Goal: Information Seeking & Learning: Learn about a topic

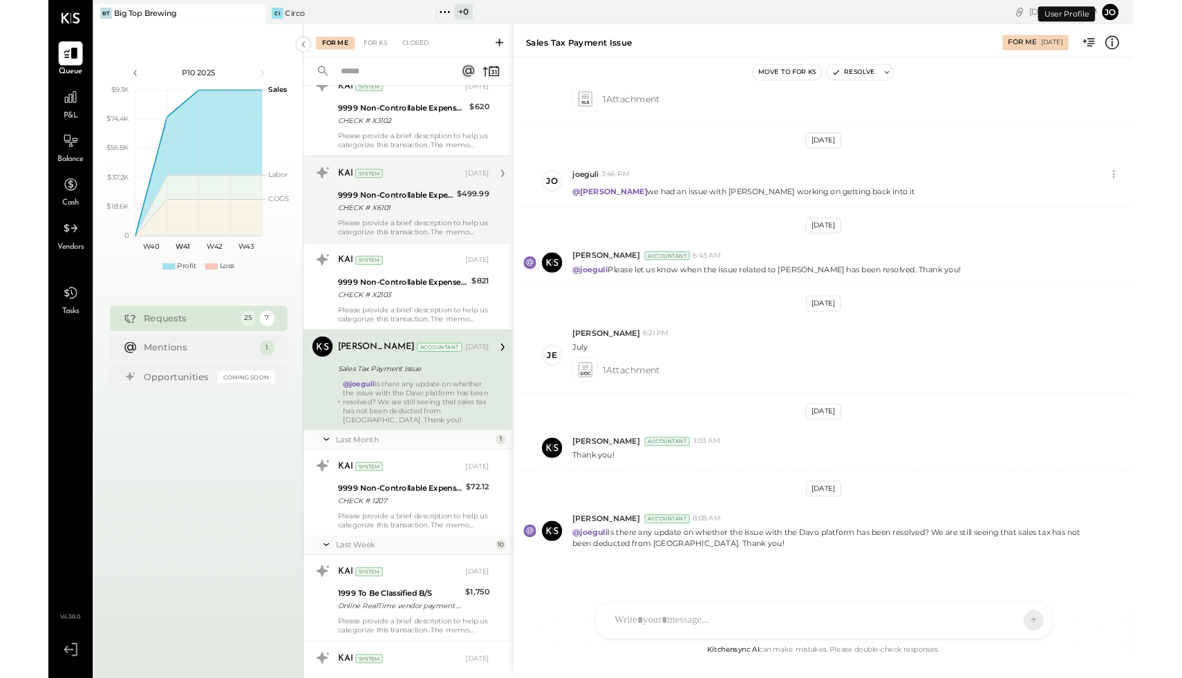
scroll to position [332, 0]
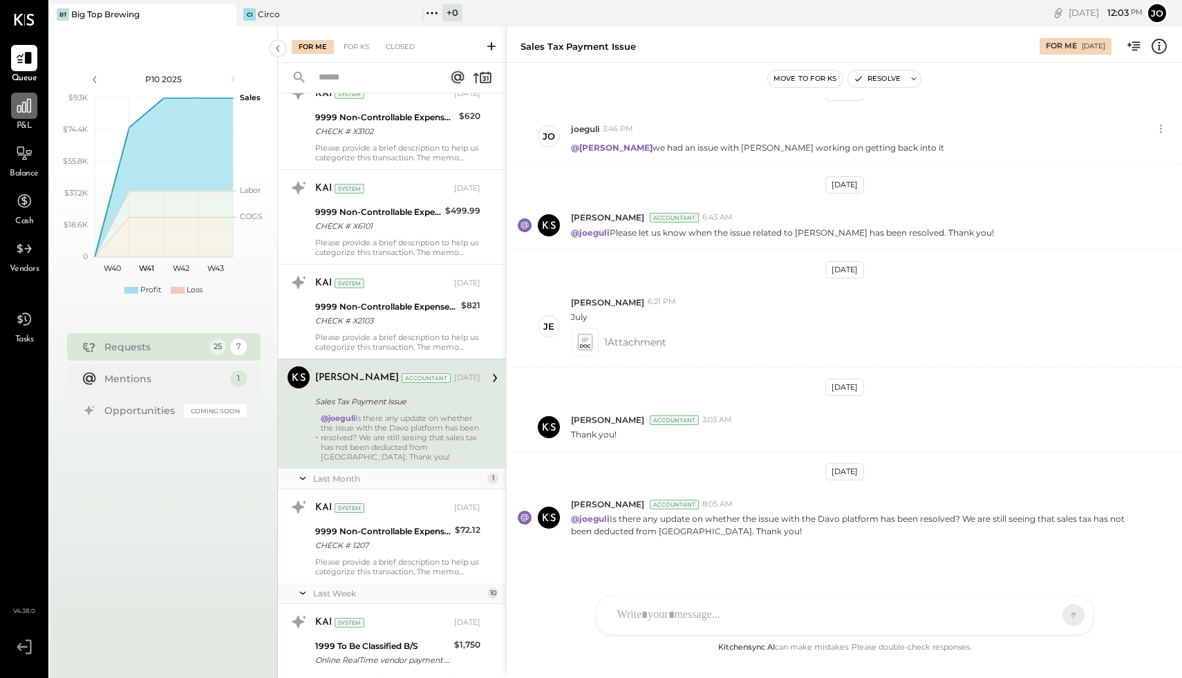
click at [32, 115] on div at bounding box center [24, 106] width 26 height 26
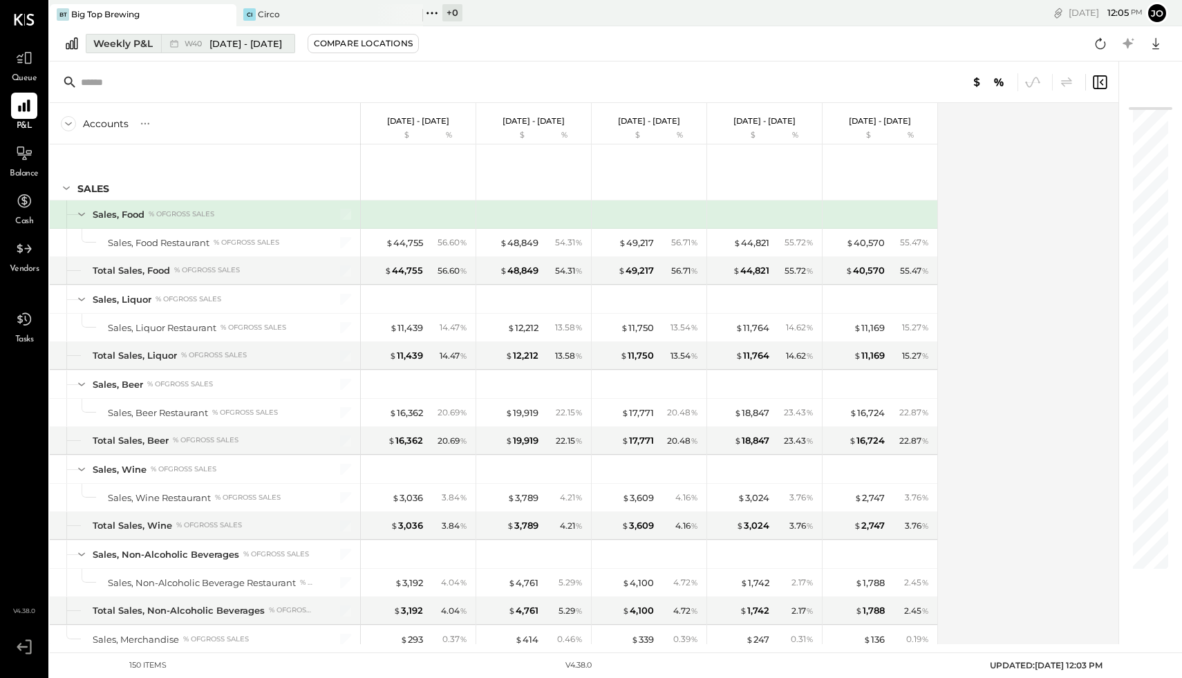
click at [131, 41] on div "Weekly P&L" at bounding box center [122, 44] width 59 height 14
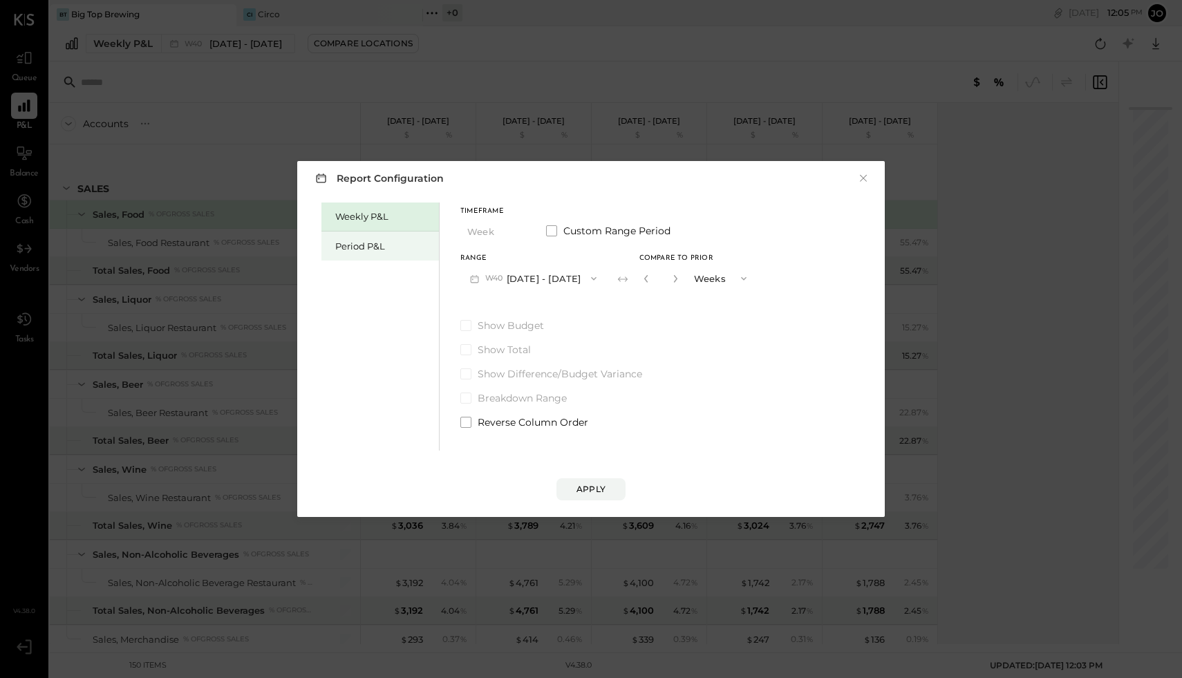
click at [362, 240] on div "Period P&L" at bounding box center [383, 246] width 97 height 13
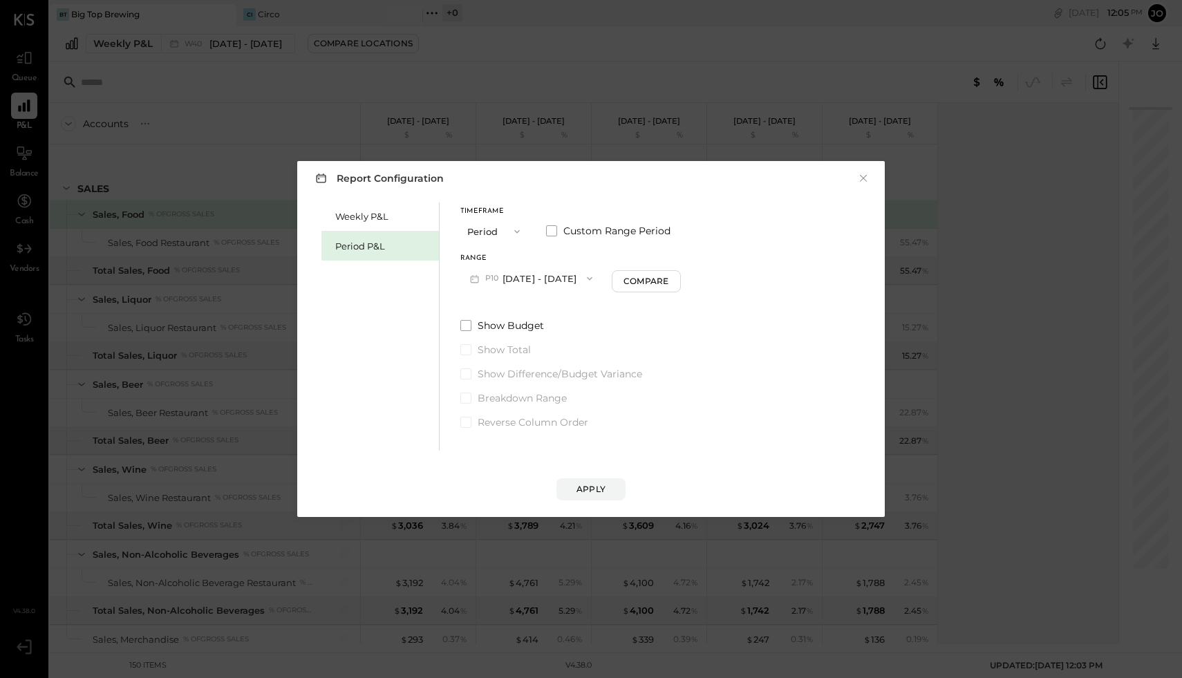
click at [510, 274] on button "P10 [DATE] - [DATE]" at bounding box center [531, 278] width 142 height 26
click at [511, 370] on span "[DATE] - [DATE]" at bounding box center [526, 368] width 66 height 12
click at [572, 478] on button "Apply" at bounding box center [590, 489] width 69 height 22
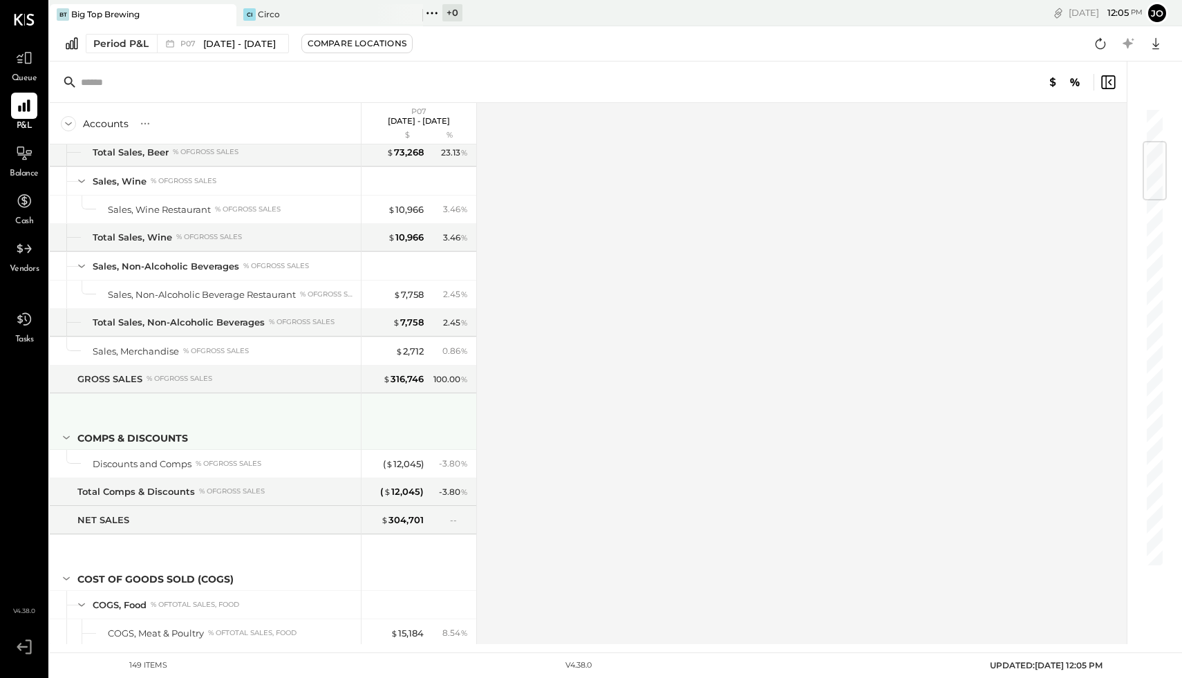
scroll to position [289, 0]
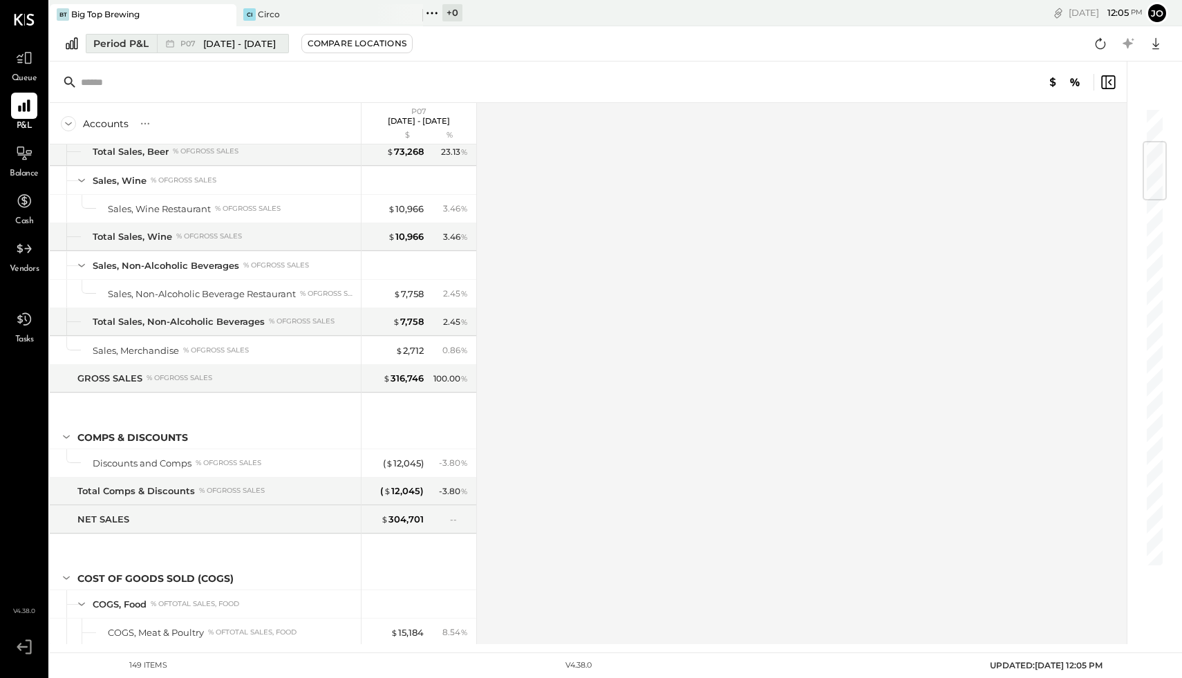
click at [171, 32] on div "Period P&L P07 Jul 2 - 29, 2025 Compare Locations Google Sheets Excel" at bounding box center [616, 43] width 1132 height 35
click at [171, 37] on icon at bounding box center [170, 44] width 14 height 14
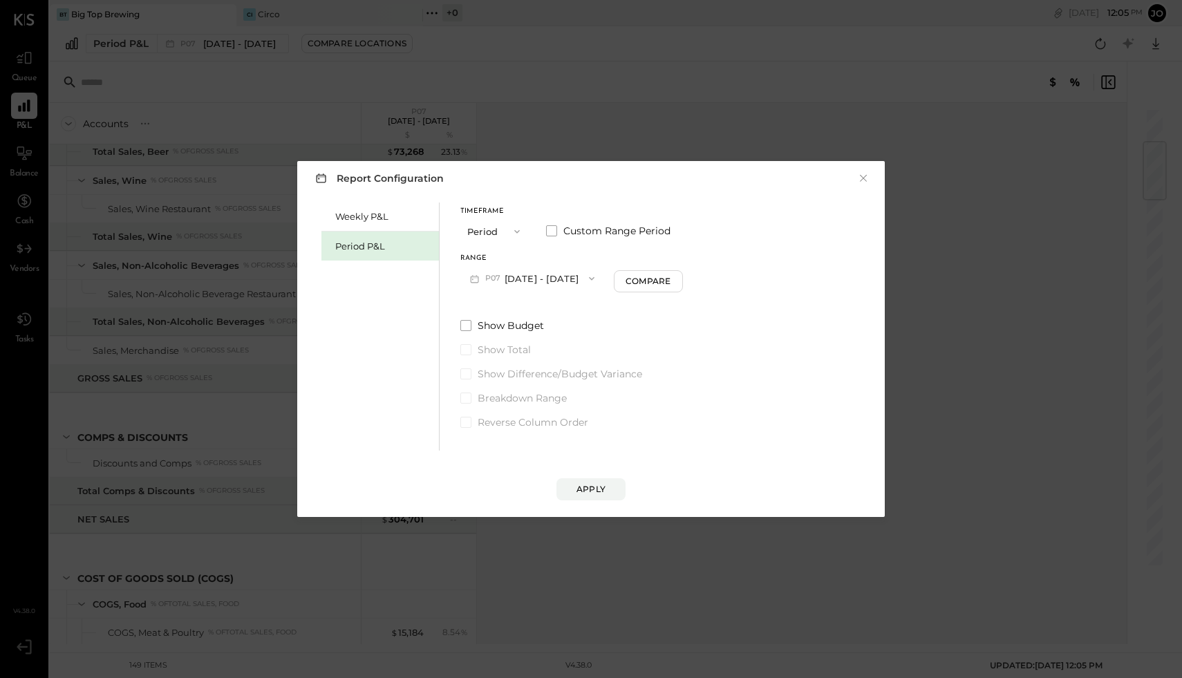
click at [388, 243] on div "Period P&L" at bounding box center [383, 246] width 97 height 13
click at [489, 274] on span "P10" at bounding box center [493, 278] width 17 height 11
click at [500, 402] on div "P06 May 28 - Jul 1, 2025" at bounding box center [540, 396] width 158 height 29
click at [588, 491] on div "Apply" at bounding box center [590, 489] width 29 height 12
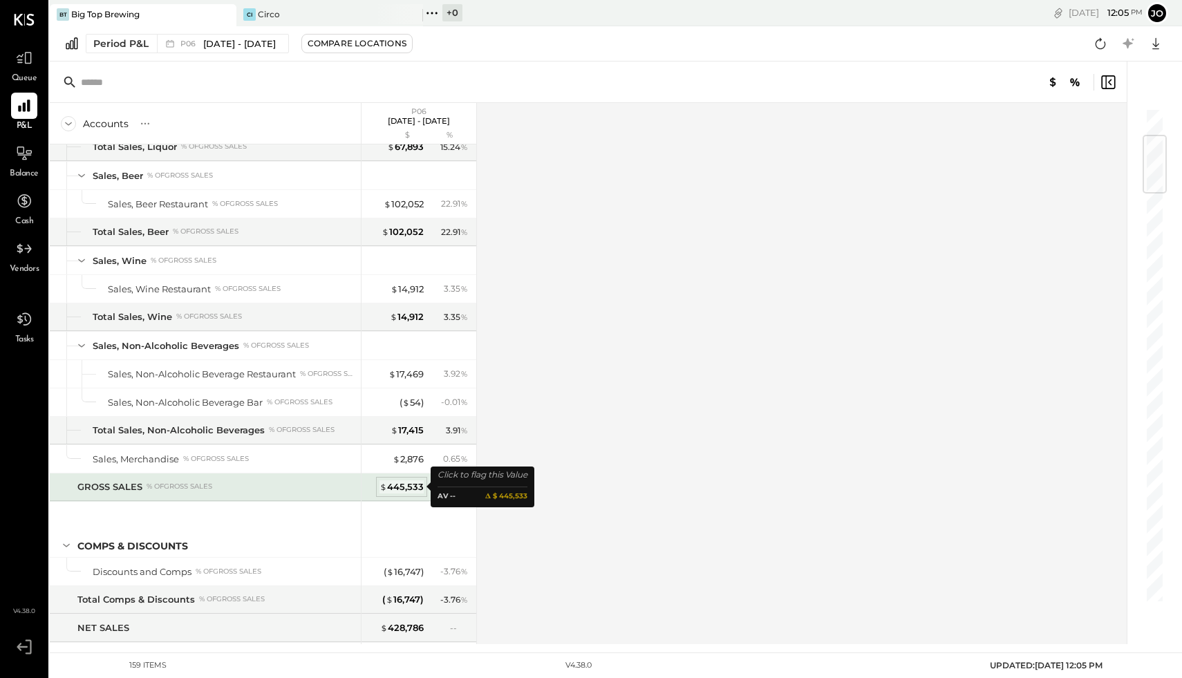
scroll to position [228, 0]
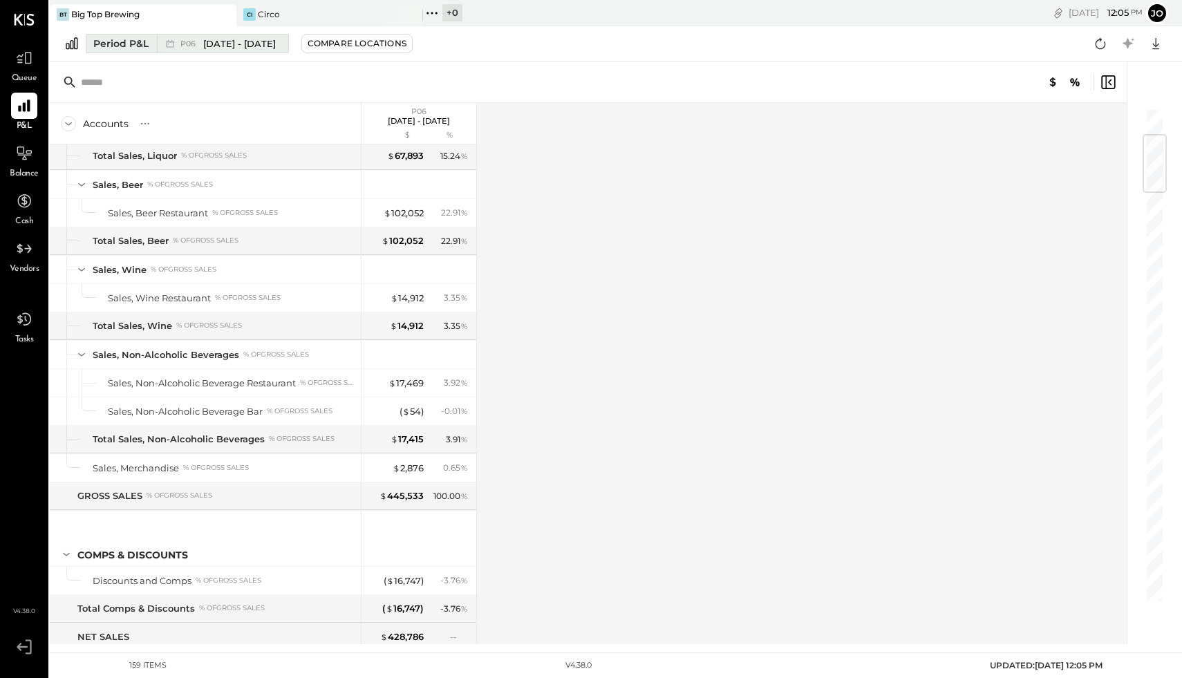
click at [113, 45] on div "Period P&L" at bounding box center [120, 44] width 55 height 14
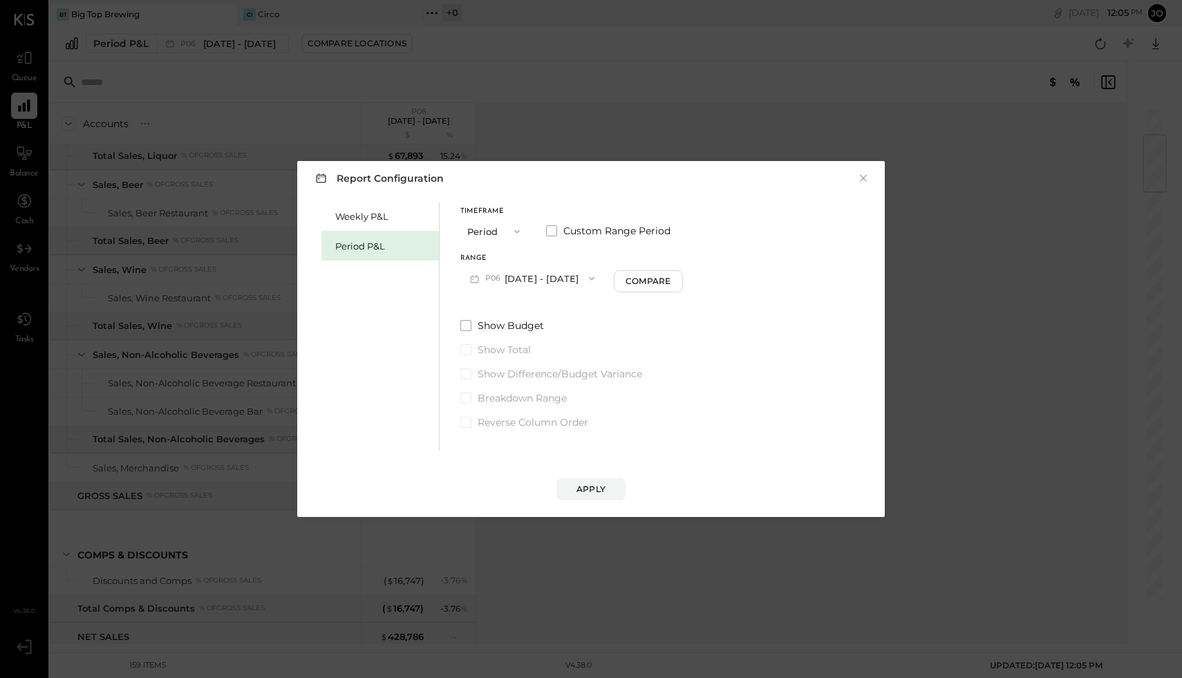
click at [353, 245] on div "Period P&L" at bounding box center [383, 246] width 97 height 13
click at [475, 233] on button "Period" at bounding box center [494, 231] width 69 height 26
click at [475, 233] on span "Period" at bounding box center [485, 231] width 28 height 9
click at [503, 281] on button "P10 [DATE] - [DATE]" at bounding box center [531, 278] width 142 height 26
click at [502, 424] on span "[DATE] - [DATE]" at bounding box center [525, 426] width 66 height 12
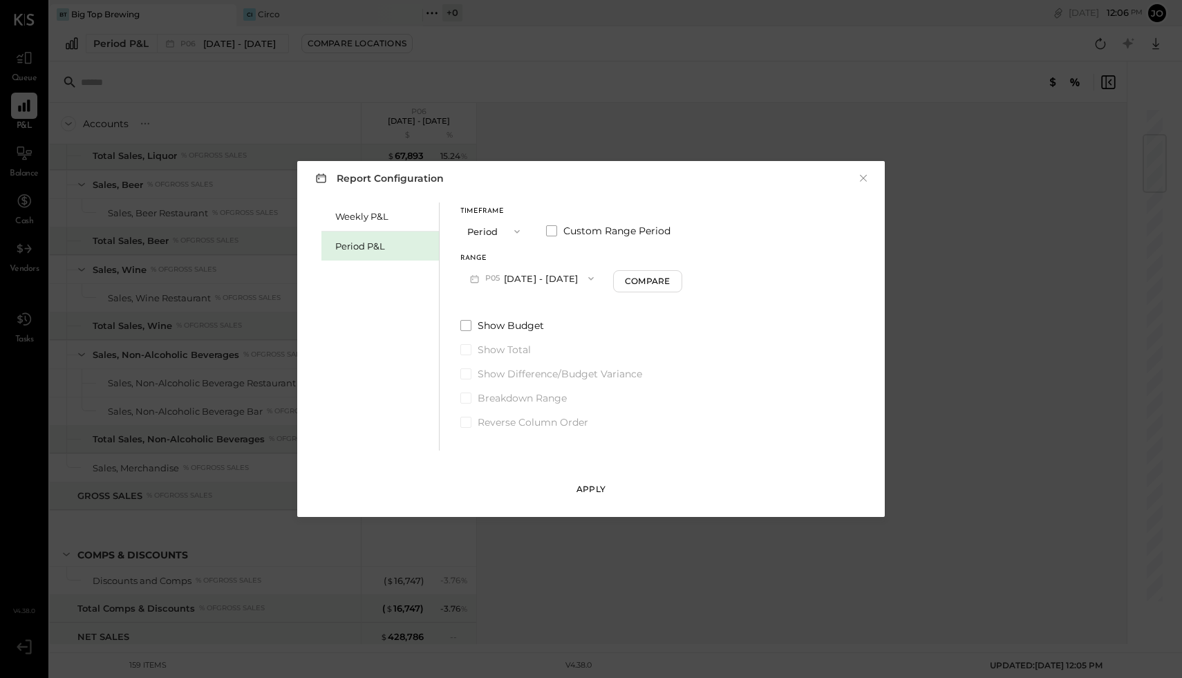
click at [577, 488] on div "Apply" at bounding box center [590, 489] width 29 height 12
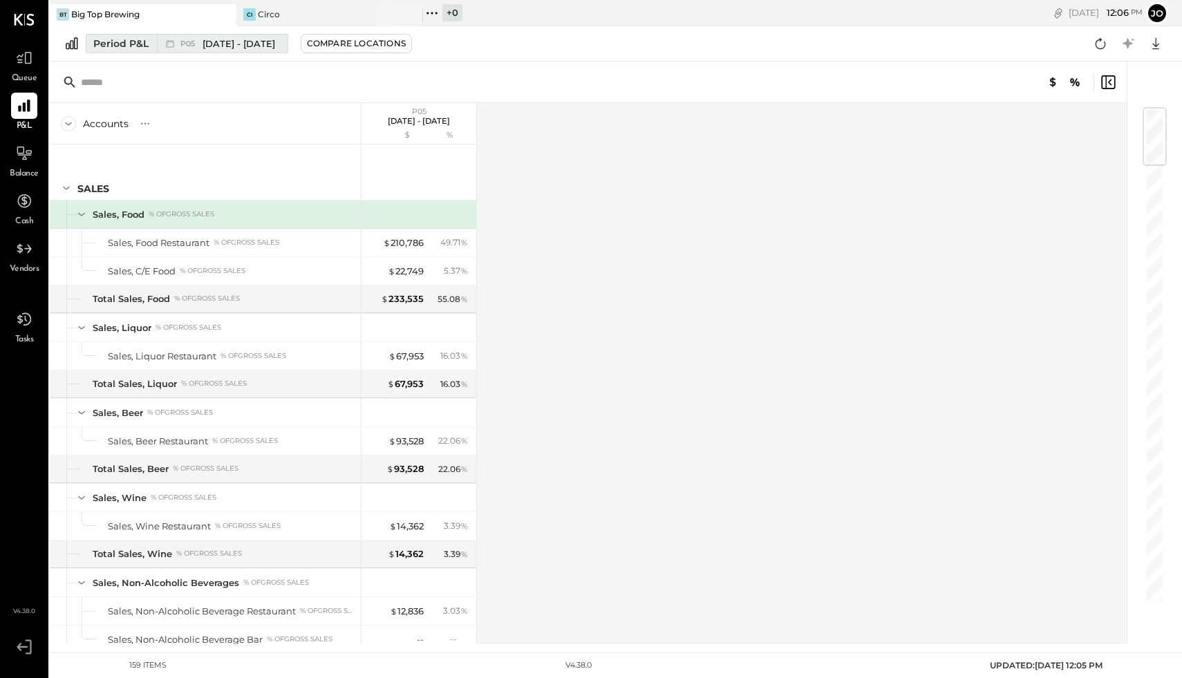
click at [180, 45] on span "P05" at bounding box center [189, 44] width 19 height 8
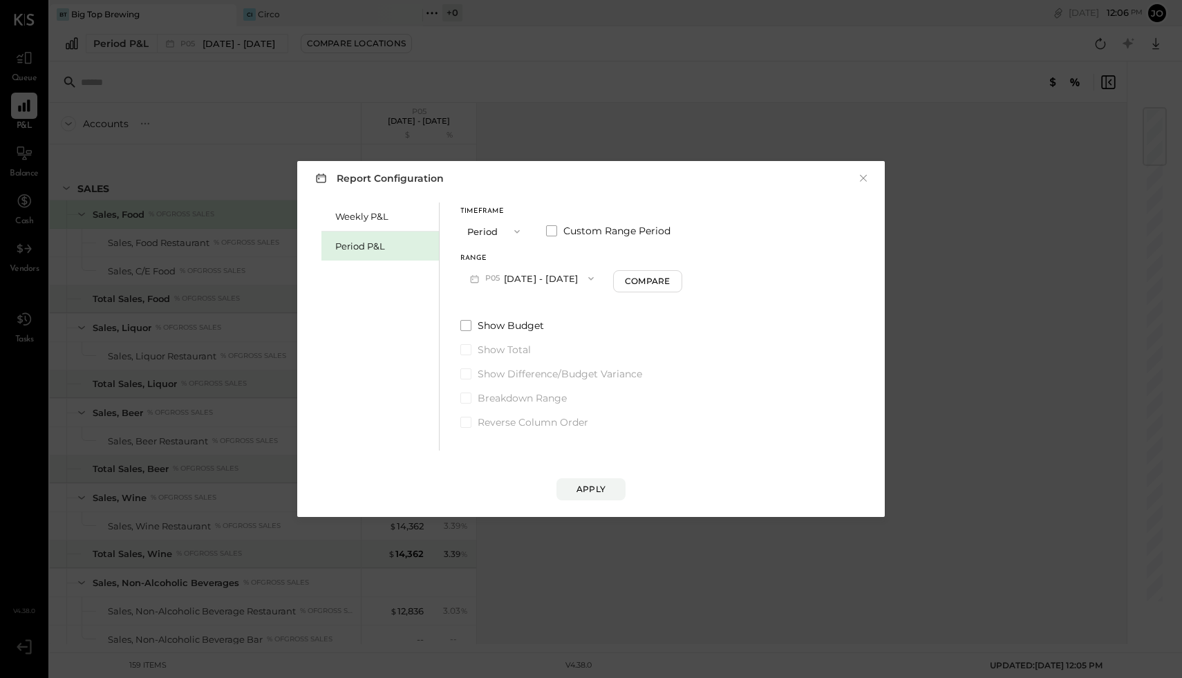
click at [493, 272] on button "P05 Apr 30 - May 27, 2025" at bounding box center [531, 278] width 143 height 26
click at [491, 451] on div "P04 Apr 2 - 29, 2025" at bounding box center [540, 454] width 158 height 29
click at [575, 493] on button "Apply" at bounding box center [590, 489] width 69 height 22
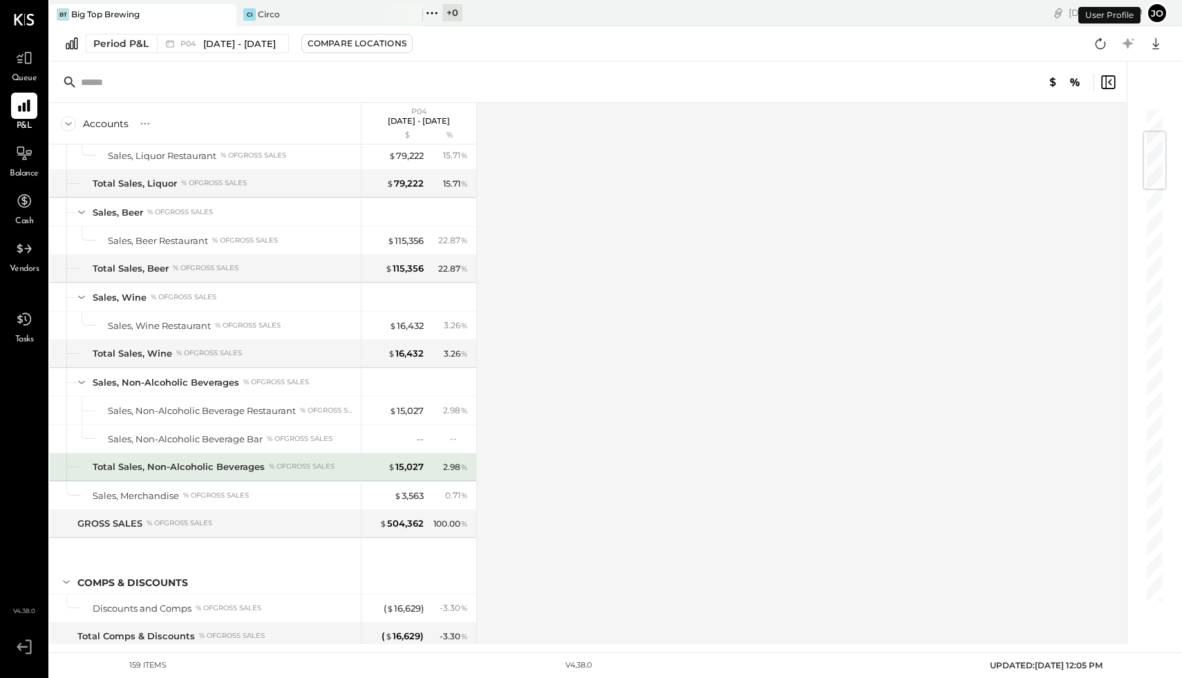
scroll to position [209, 0]
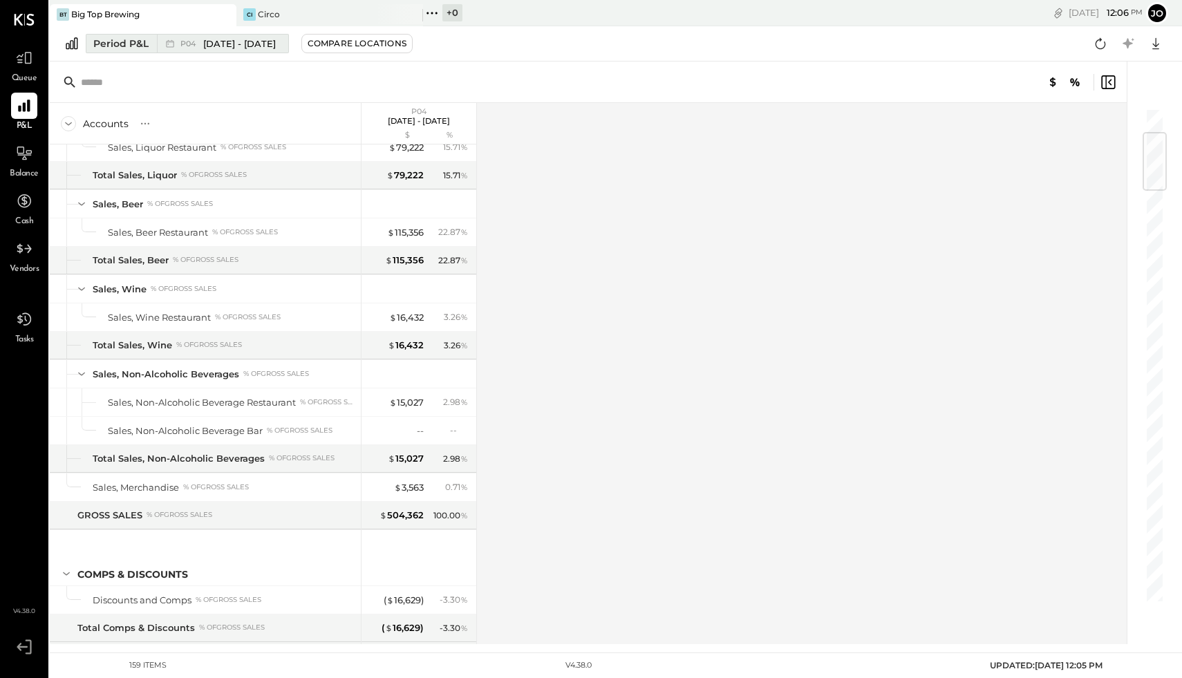
click at [120, 45] on div "Period P&L" at bounding box center [120, 44] width 55 height 14
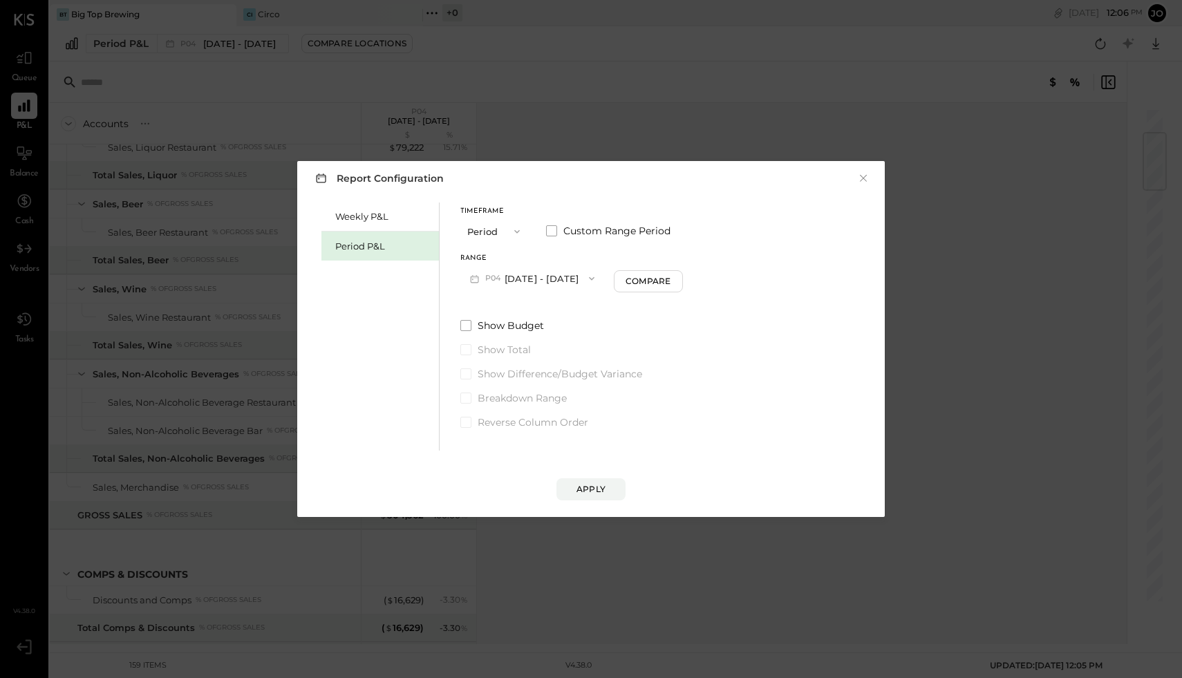
click at [512, 280] on button "P04 Apr 2 - 29, 2025" at bounding box center [532, 278] width 144 height 26
click at [481, 483] on span "P03" at bounding box center [477, 483] width 19 height 11
click at [588, 481] on button "Apply" at bounding box center [590, 489] width 69 height 22
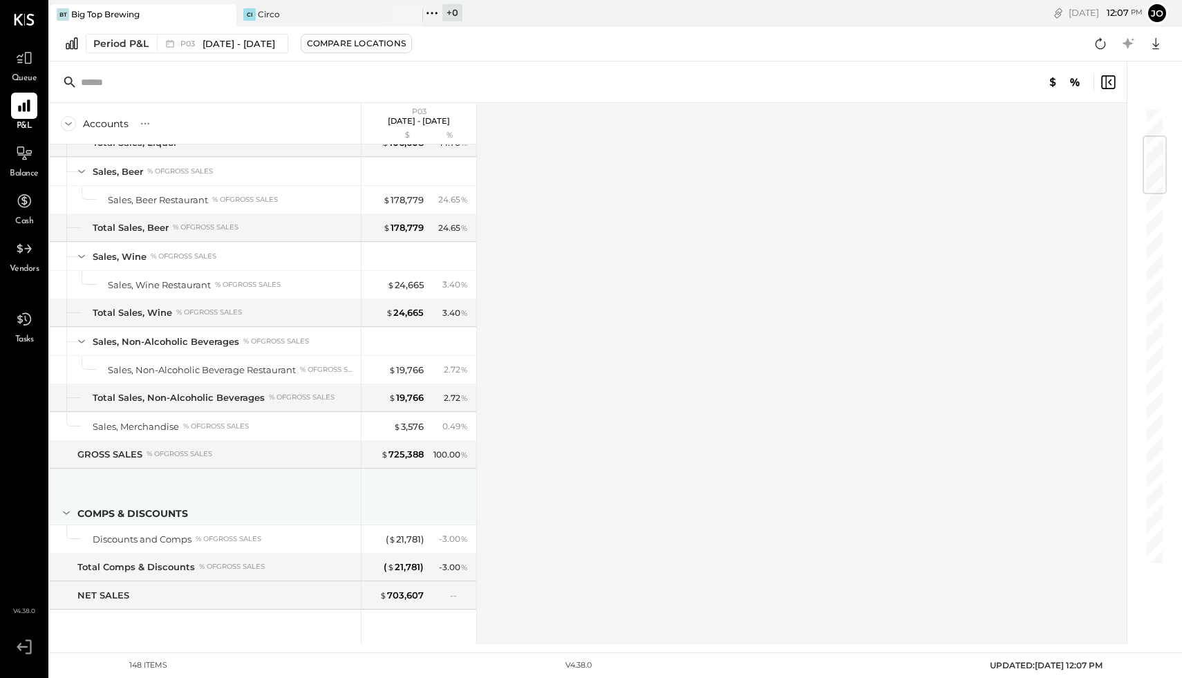
scroll to position [242, 0]
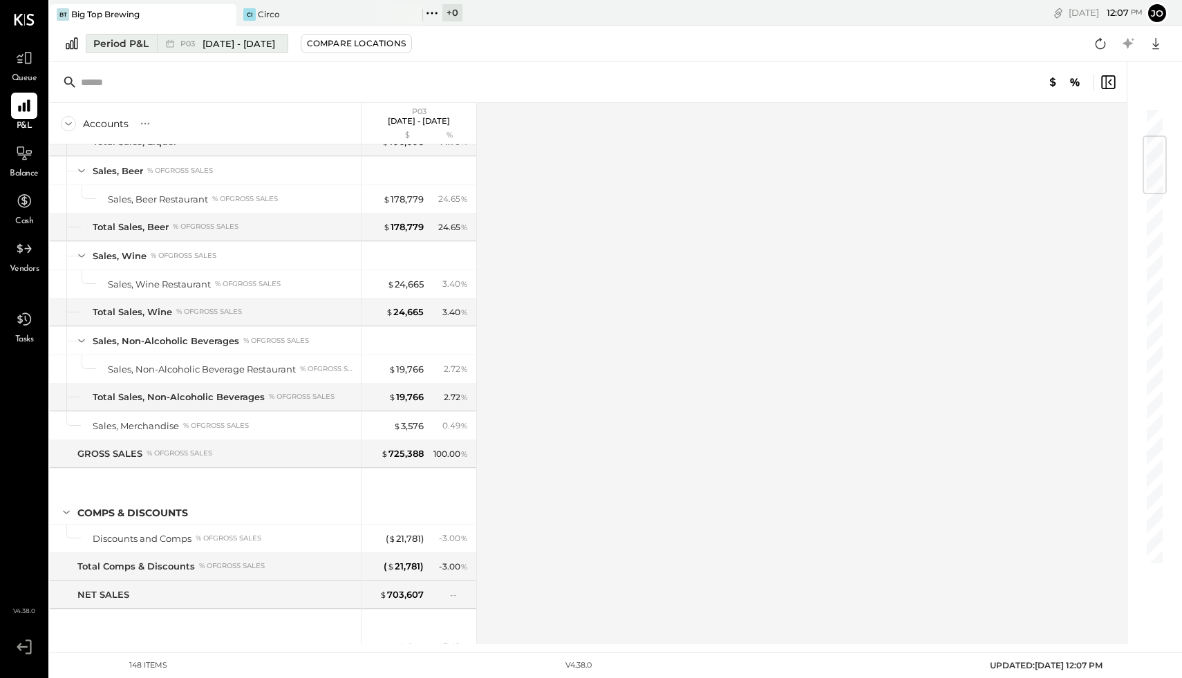
click at [205, 39] on span "[DATE] - [DATE]" at bounding box center [239, 43] width 73 height 13
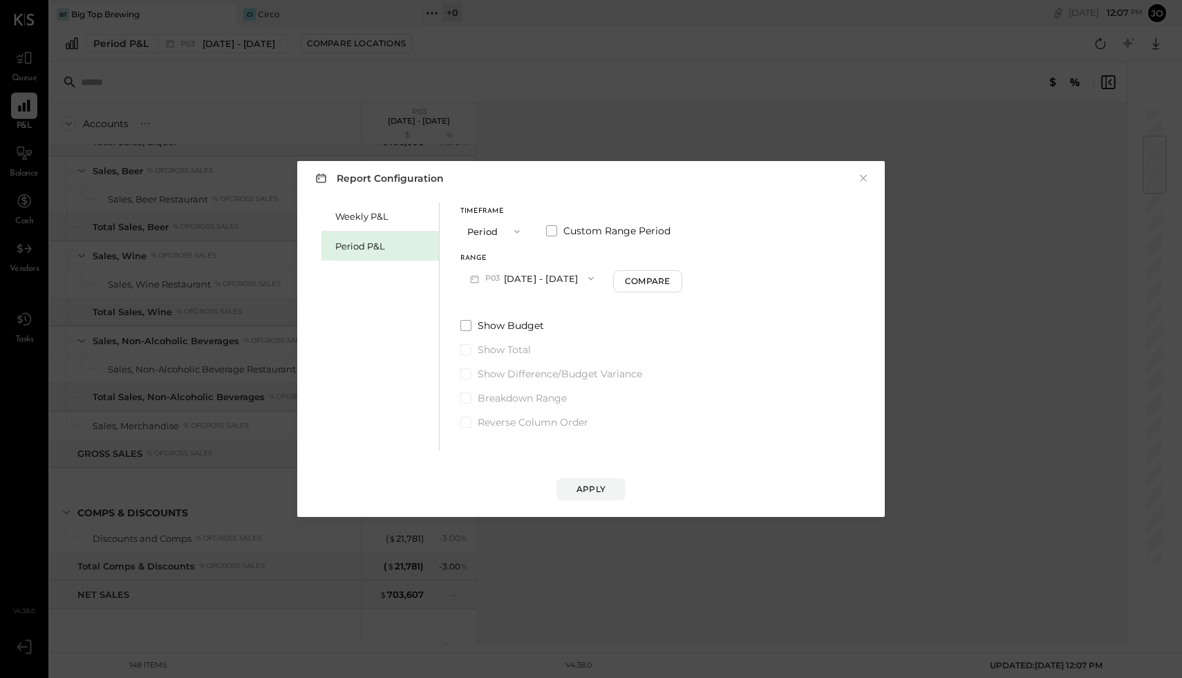
click at [485, 280] on span "P03" at bounding box center [494, 278] width 19 height 11
click at [491, 454] on div "P02 Jan 29 - Feb 25, 2025" at bounding box center [540, 453] width 158 height 29
click at [606, 500] on button "Apply" at bounding box center [590, 489] width 69 height 22
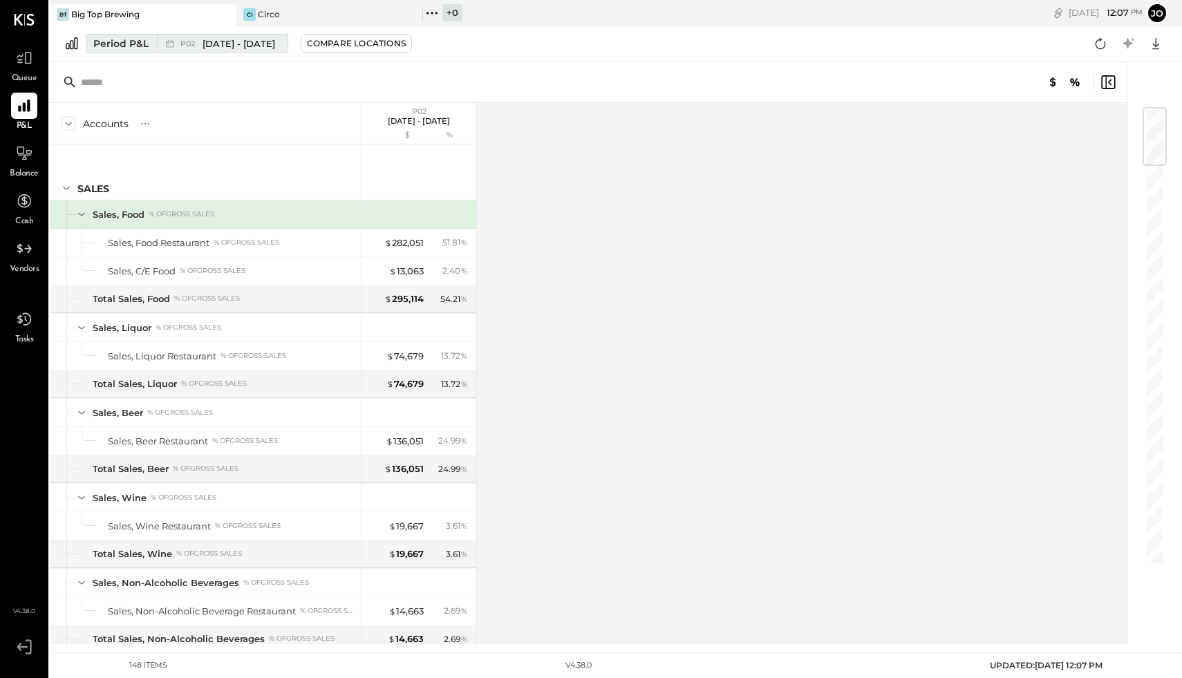
click at [209, 48] on span "[DATE] - [DATE]" at bounding box center [239, 43] width 73 height 13
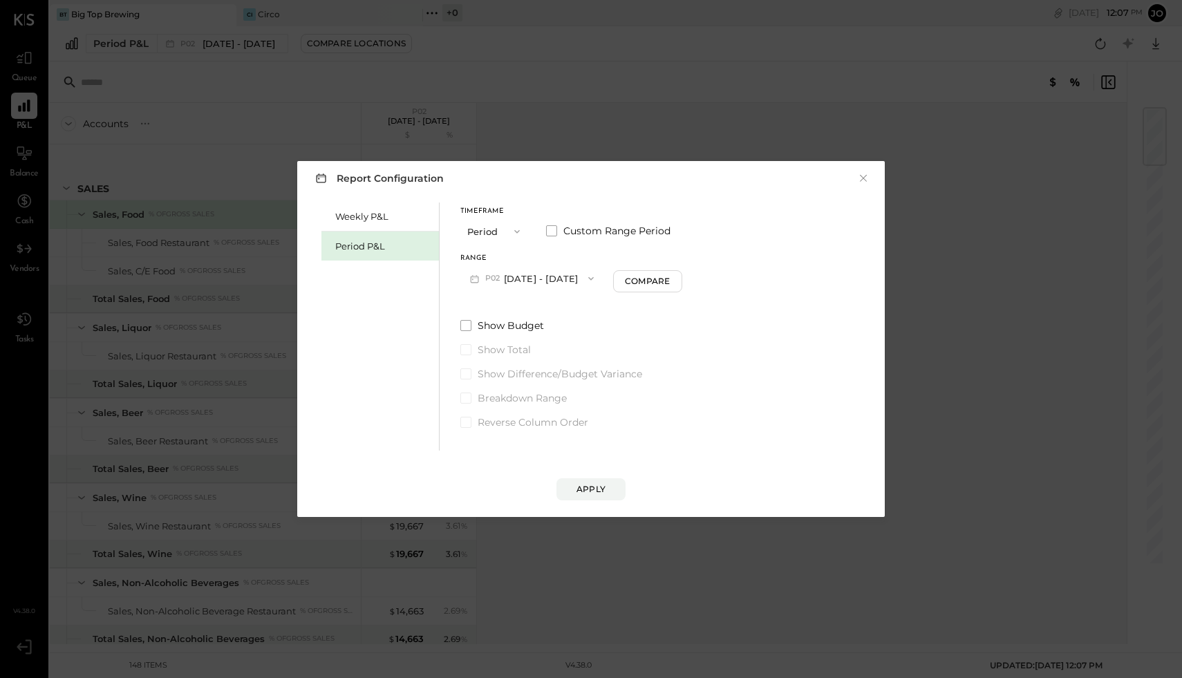
click at [482, 274] on button "P02 Jan 29 - Feb 25, 2025" at bounding box center [531, 278] width 143 height 26
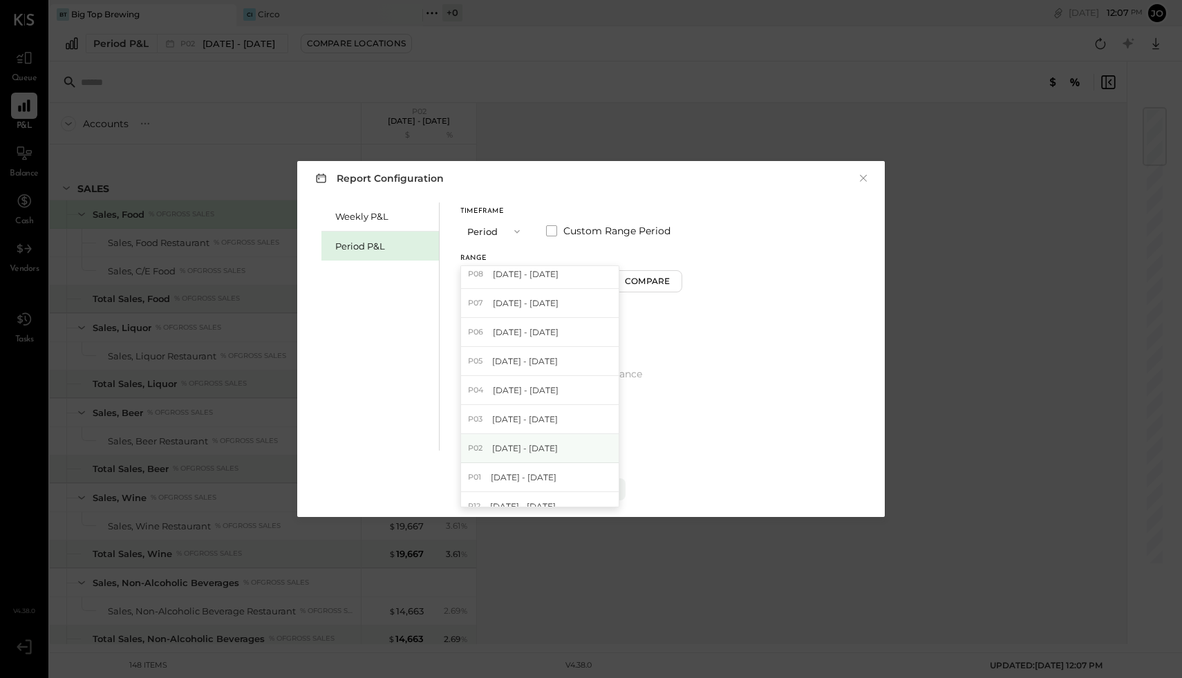
scroll to position [68, 0]
click at [503, 478] on span "[DATE] - [DATE]" at bounding box center [524, 473] width 66 height 12
click at [581, 492] on div "Apply" at bounding box center [590, 489] width 29 height 12
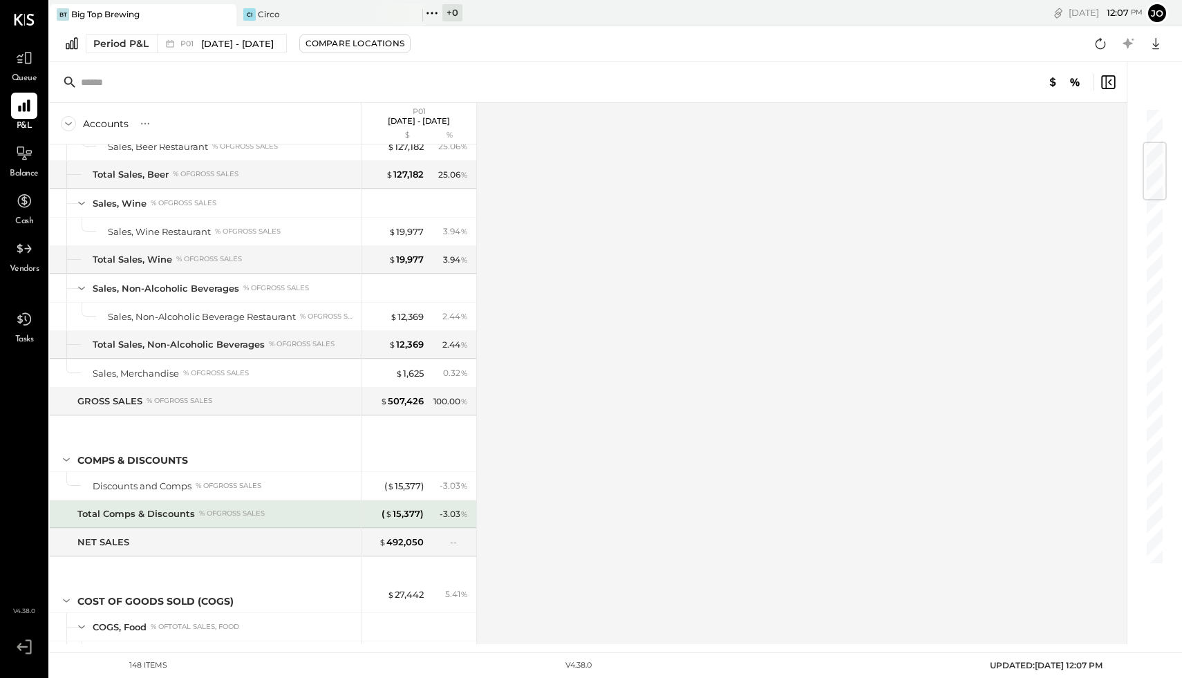
scroll to position [291, 0]
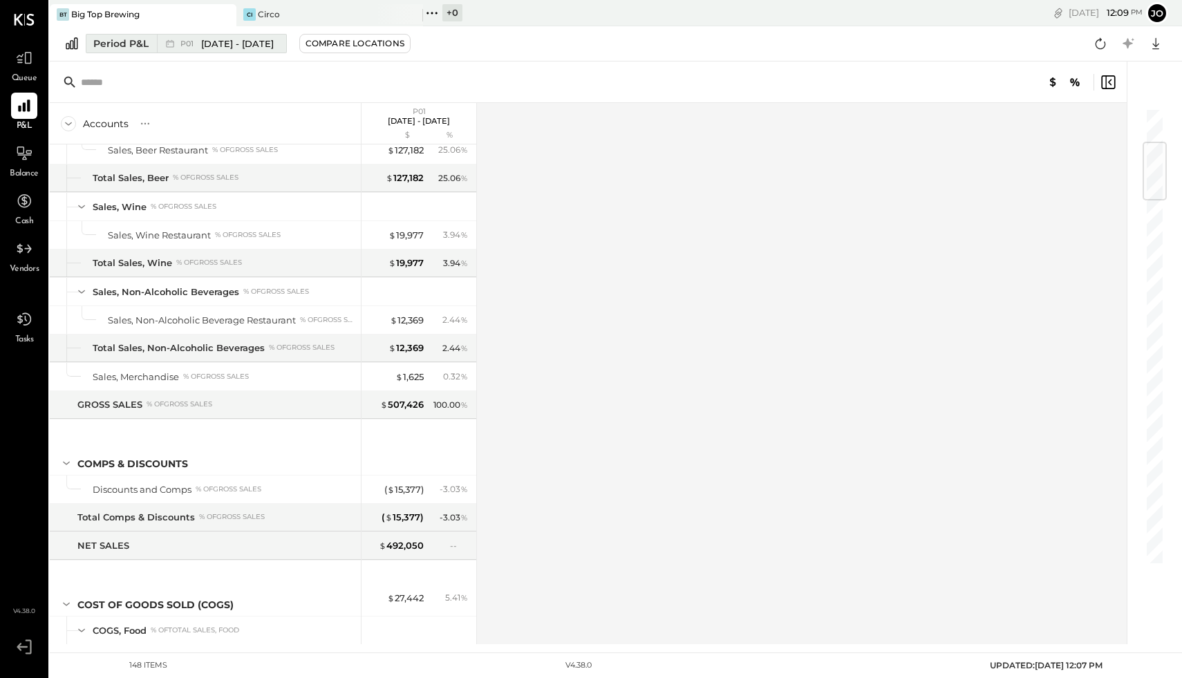
click at [131, 39] on div "Period P&L" at bounding box center [120, 44] width 55 height 14
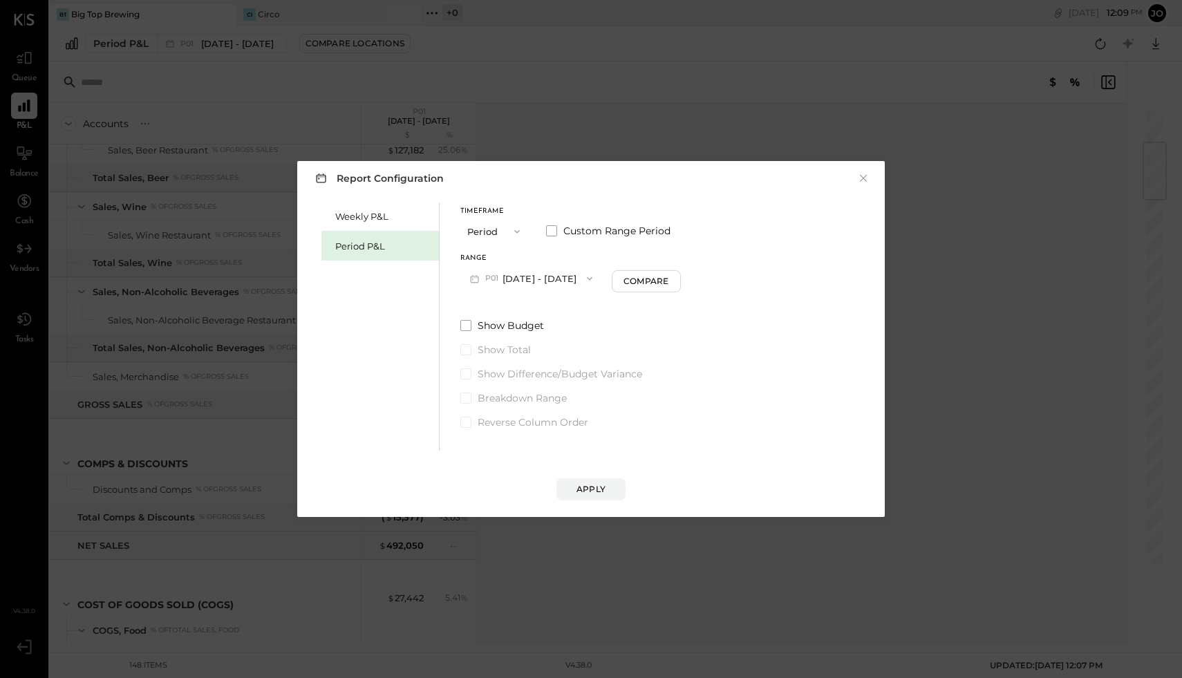
click at [491, 273] on span "P01" at bounding box center [493, 278] width 17 height 11
click at [382, 245] on div "Period P&L" at bounding box center [383, 246] width 97 height 13
click at [477, 234] on button "Period" at bounding box center [494, 231] width 69 height 26
click at [478, 256] on span "Quarter" at bounding box center [488, 256] width 35 height 9
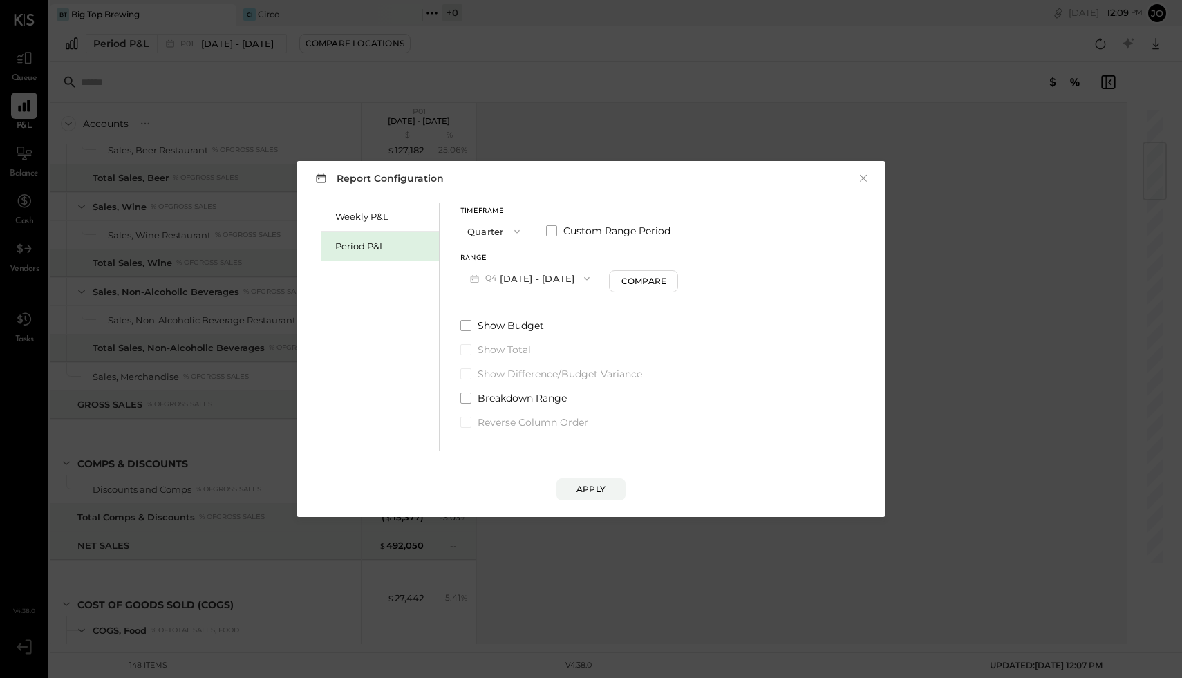
click at [508, 277] on button "Q4 Oct 1 - Dec 30, 2025" at bounding box center [529, 278] width 139 height 26
click at [506, 346] on div "Q2 Apr 2 - Jul 1, 2025" at bounding box center [540, 338] width 158 height 29
click at [582, 494] on div "Apply" at bounding box center [590, 489] width 29 height 12
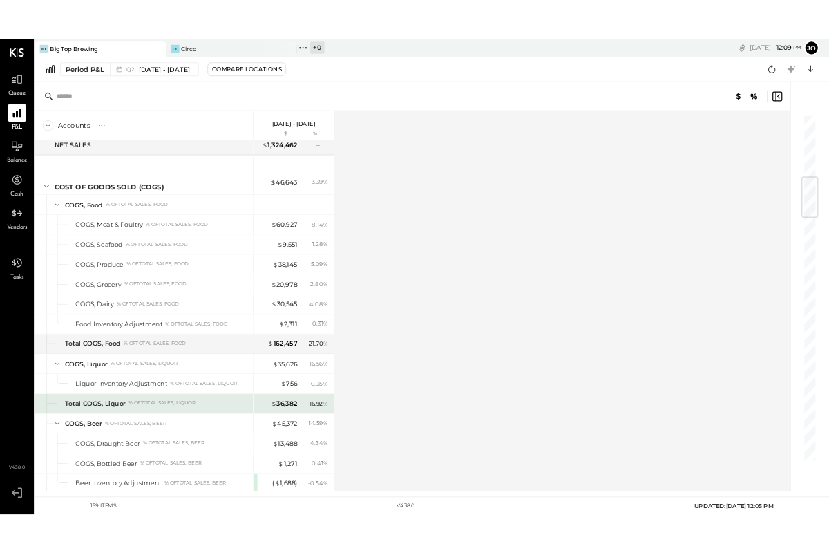
scroll to position [658, 0]
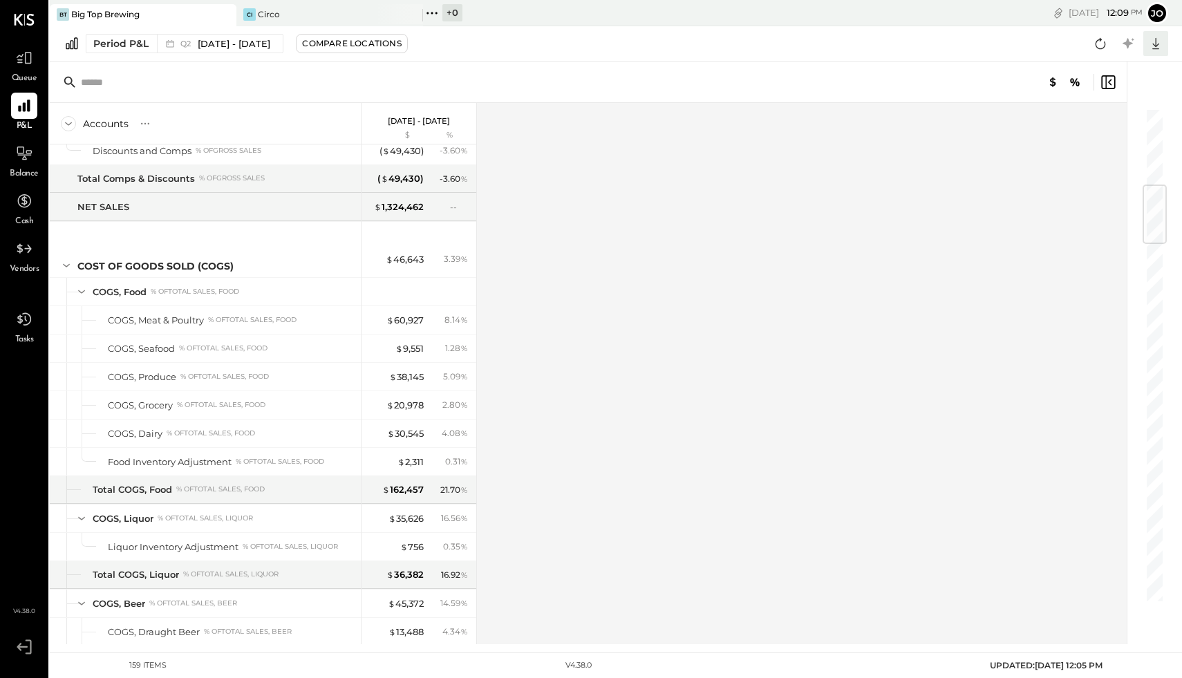
click at [829, 47] on icon at bounding box center [1156, 44] width 18 height 18
click at [829, 120] on div "Excel" at bounding box center [1113, 124] width 111 height 29
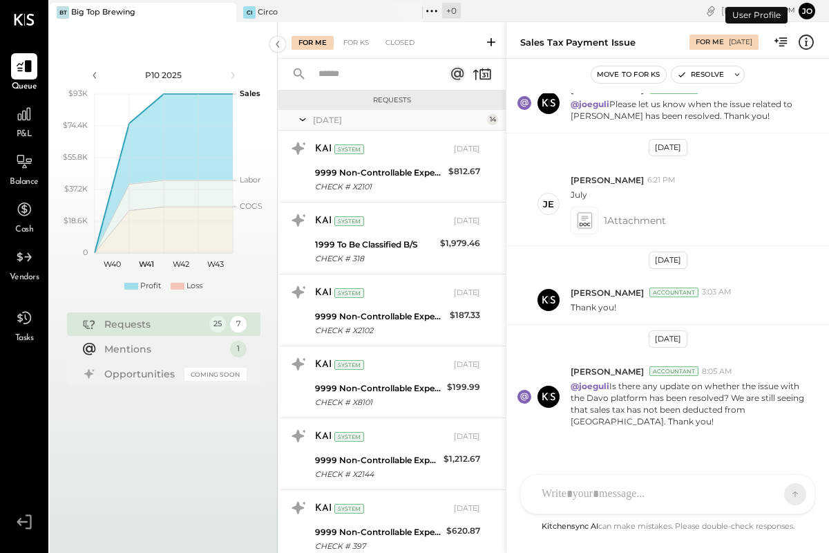
scroll to position [798, 0]
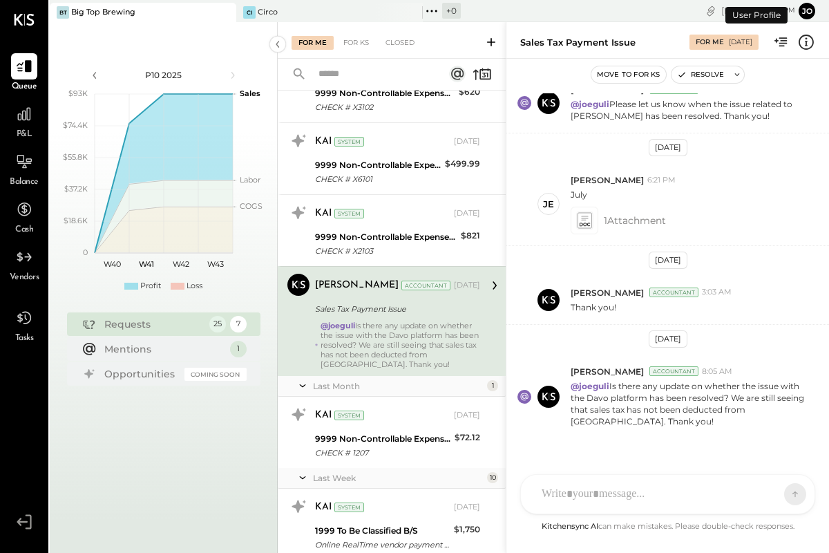
click at [35, 134] on div "P&L" at bounding box center [24, 121] width 26 height 40
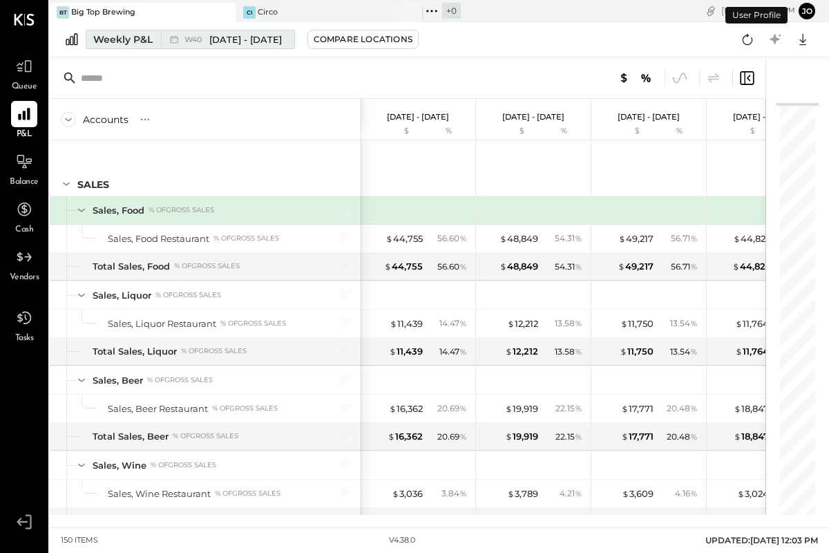
click at [111, 34] on div "Weekly P&L" at bounding box center [122, 39] width 59 height 14
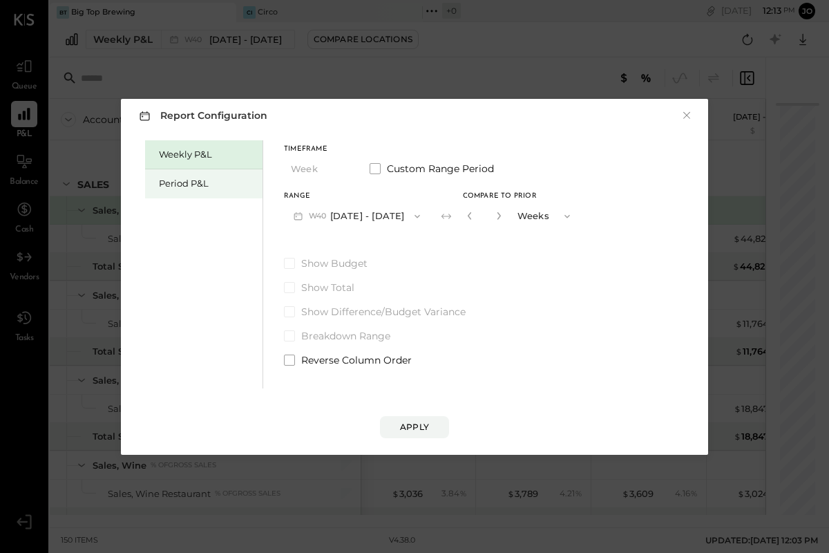
click at [171, 186] on div "Period P&L" at bounding box center [207, 183] width 97 height 13
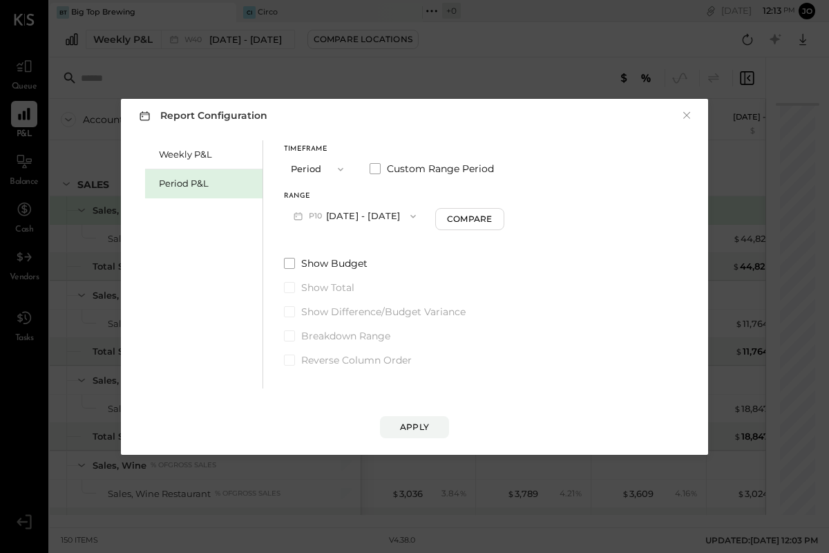
click at [325, 220] on span "P10" at bounding box center [317, 216] width 17 height 11
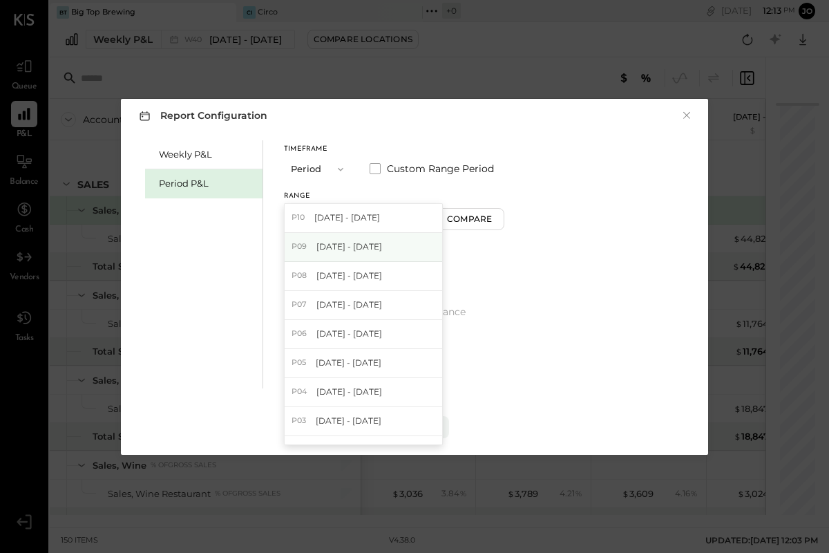
click at [321, 256] on div "P09 [DATE] - [DATE]" at bounding box center [364, 247] width 158 height 29
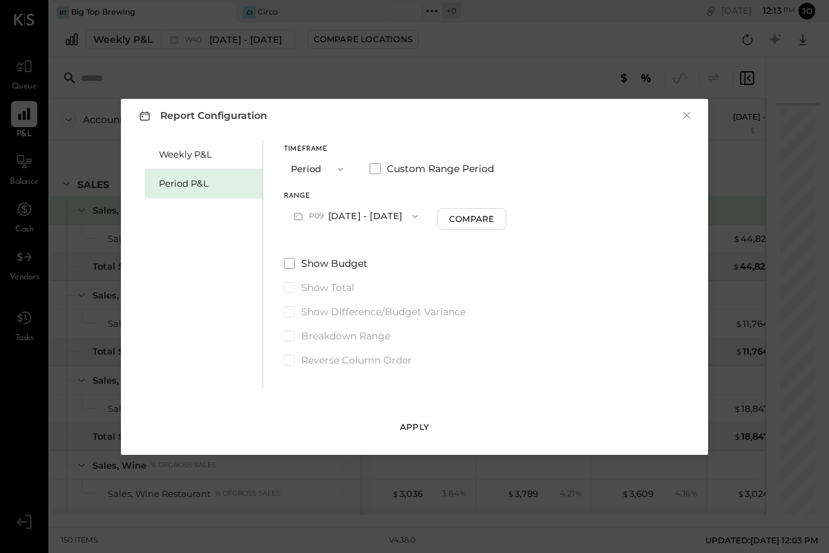
click at [422, 422] on div "Apply" at bounding box center [414, 427] width 29 height 12
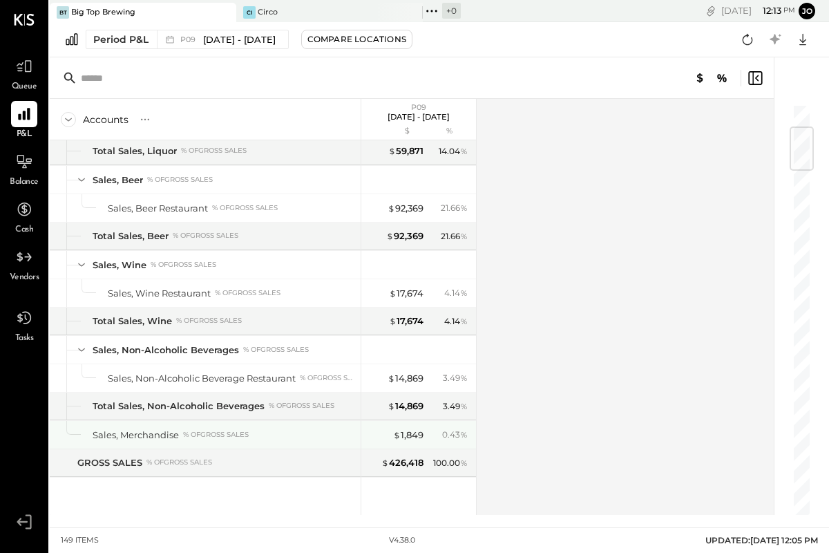
scroll to position [199, 0]
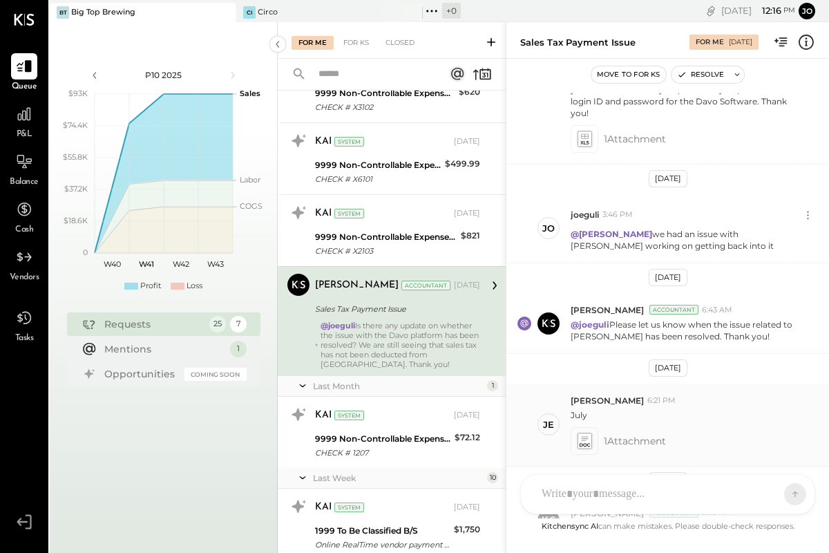
scroll to position [189, 0]
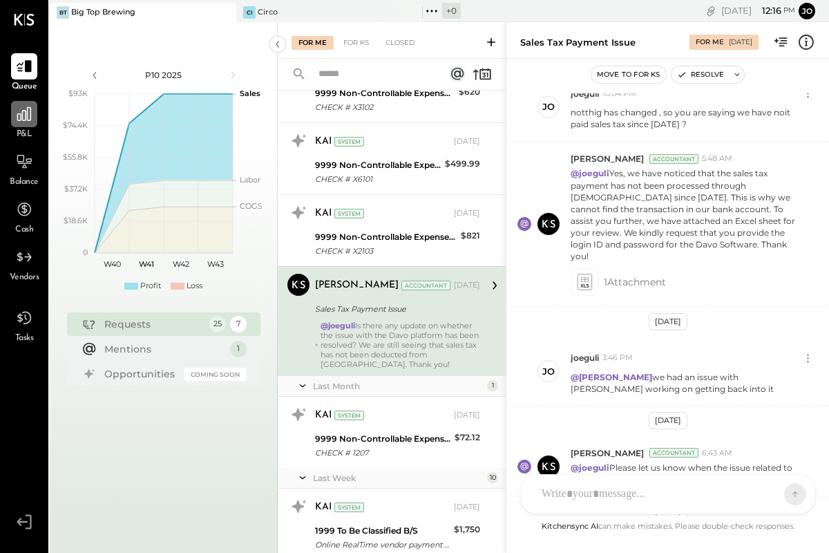
click at [25, 120] on icon at bounding box center [24, 114] width 14 height 14
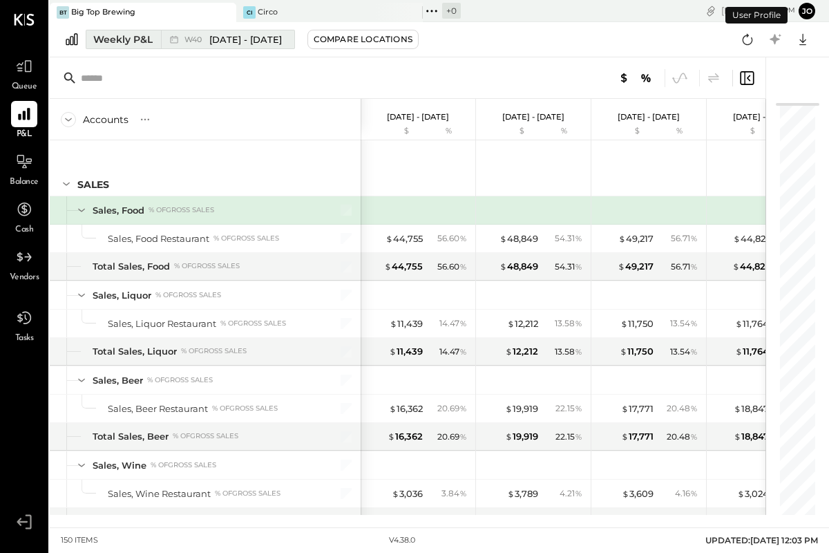
click at [138, 39] on div "Weekly P&L" at bounding box center [122, 39] width 59 height 14
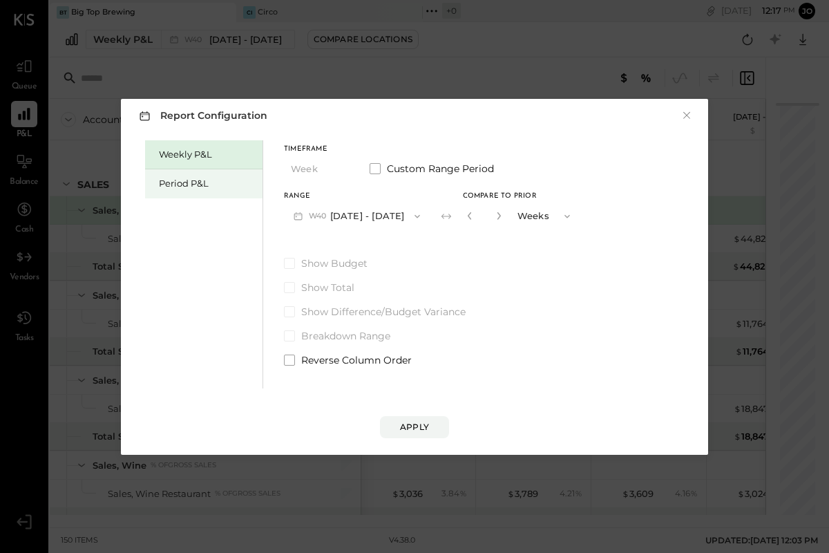
click at [165, 181] on div "Period P&L" at bounding box center [207, 183] width 97 height 13
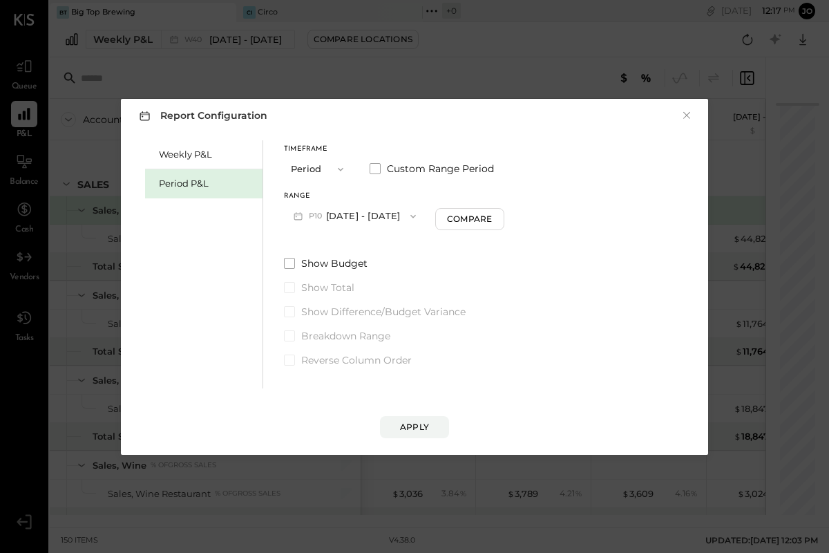
click at [319, 209] on button "P10 [DATE] - [DATE]" at bounding box center [355, 216] width 142 height 26
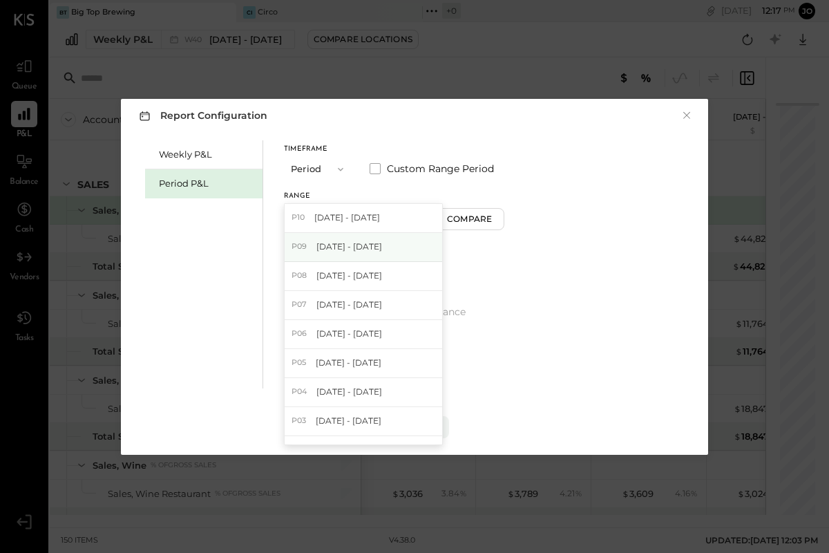
click at [321, 252] on div "P09 [DATE] - [DATE]" at bounding box center [364, 247] width 158 height 29
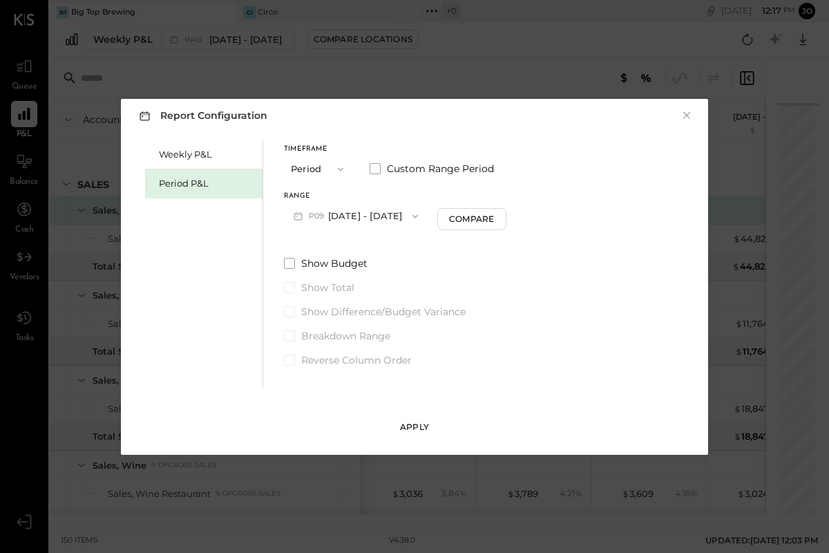
click at [403, 419] on button "Apply" at bounding box center [414, 427] width 69 height 22
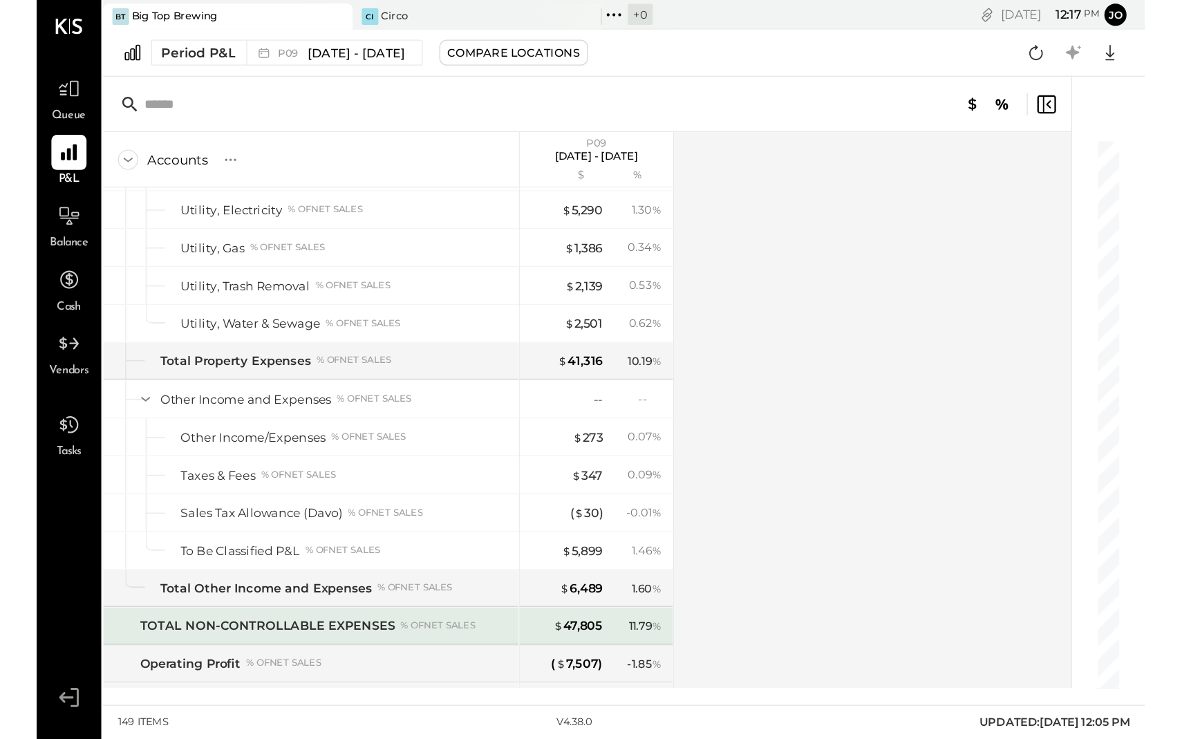
scroll to position [3507, 0]
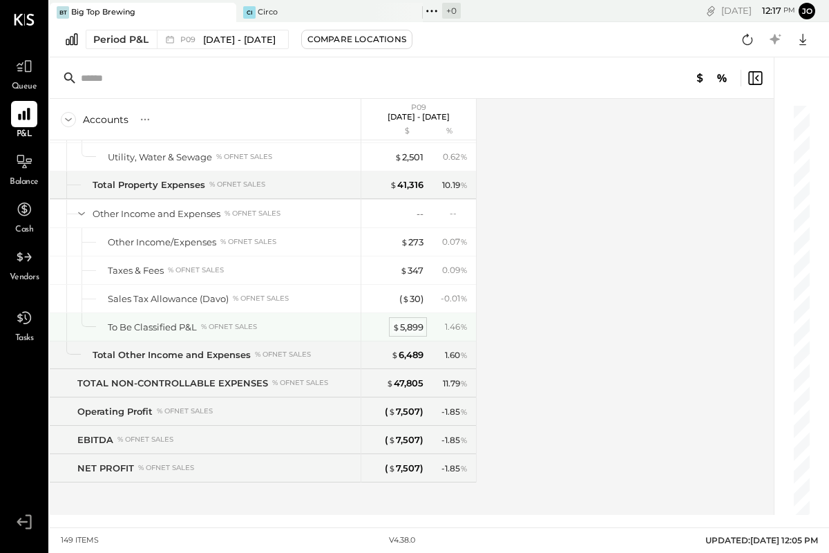
click at [402, 327] on div "$ 5,899" at bounding box center [408, 327] width 31 height 13
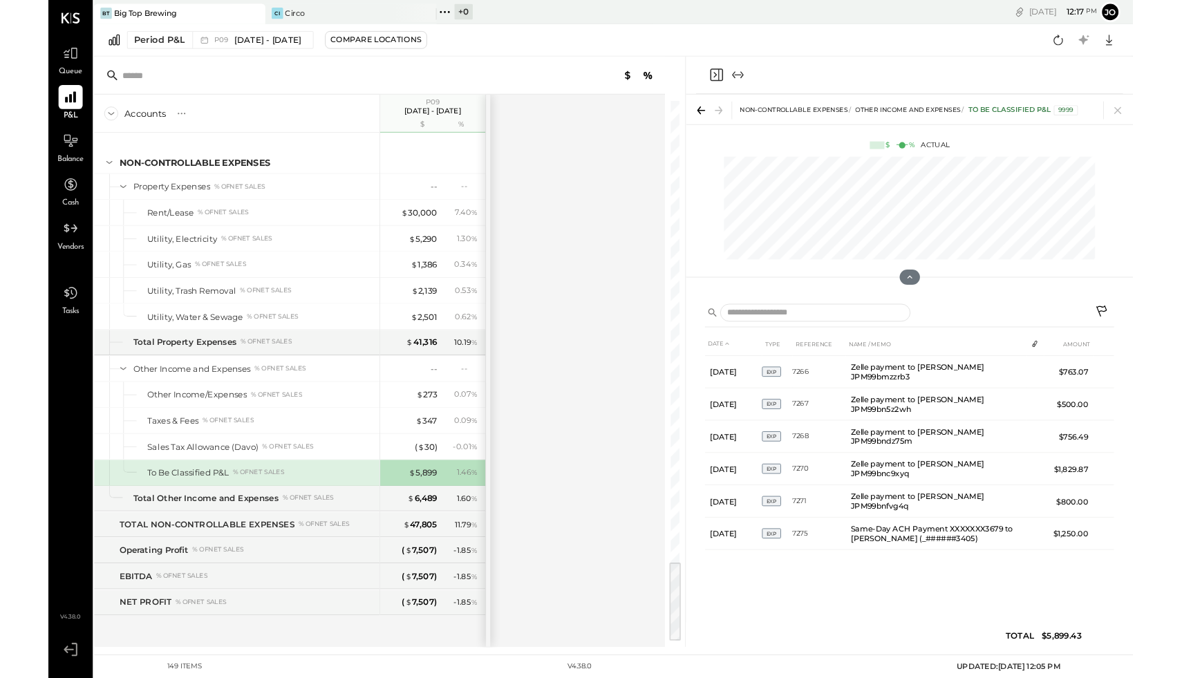
scroll to position [3384, 0]
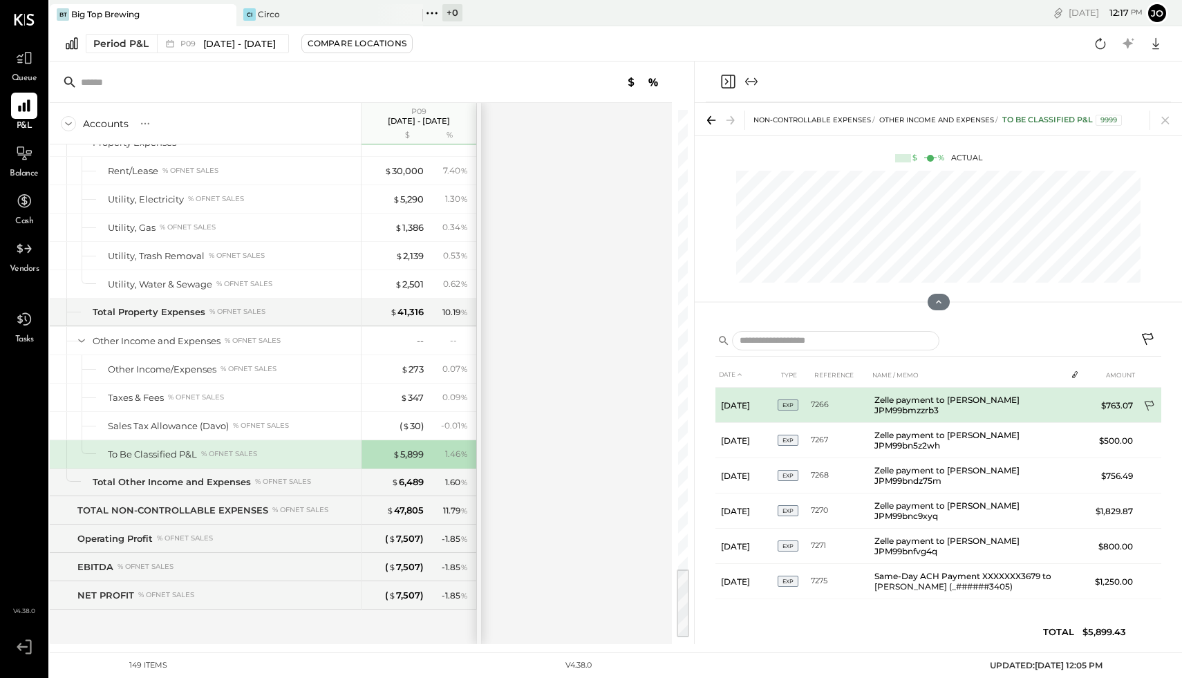
click at [829, 404] on icon at bounding box center [1150, 407] width 14 height 14
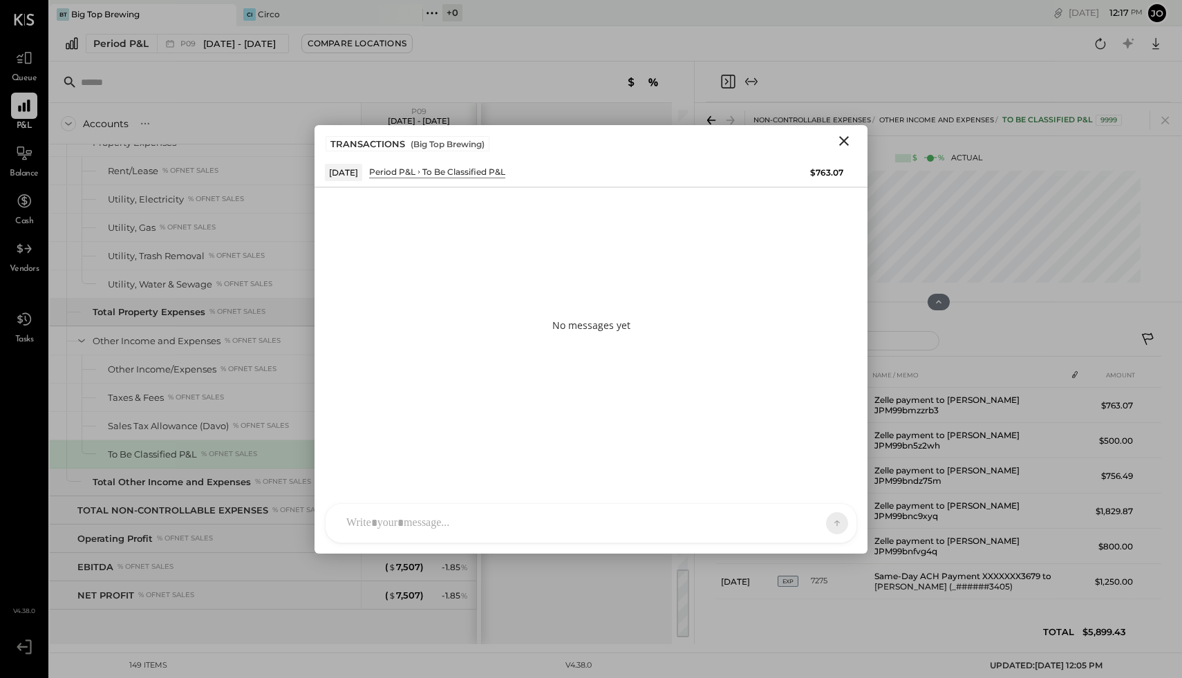
click at [462, 518] on div at bounding box center [578, 523] width 478 height 30
drag, startPoint x: 453, startPoint y: 449, endPoint x: 341, endPoint y: 449, distance: 111.3
click at [341, 449] on div "**********" at bounding box center [590, 464] width 503 height 55
click at [798, 518] on button at bounding box center [810, 522] width 50 height 21
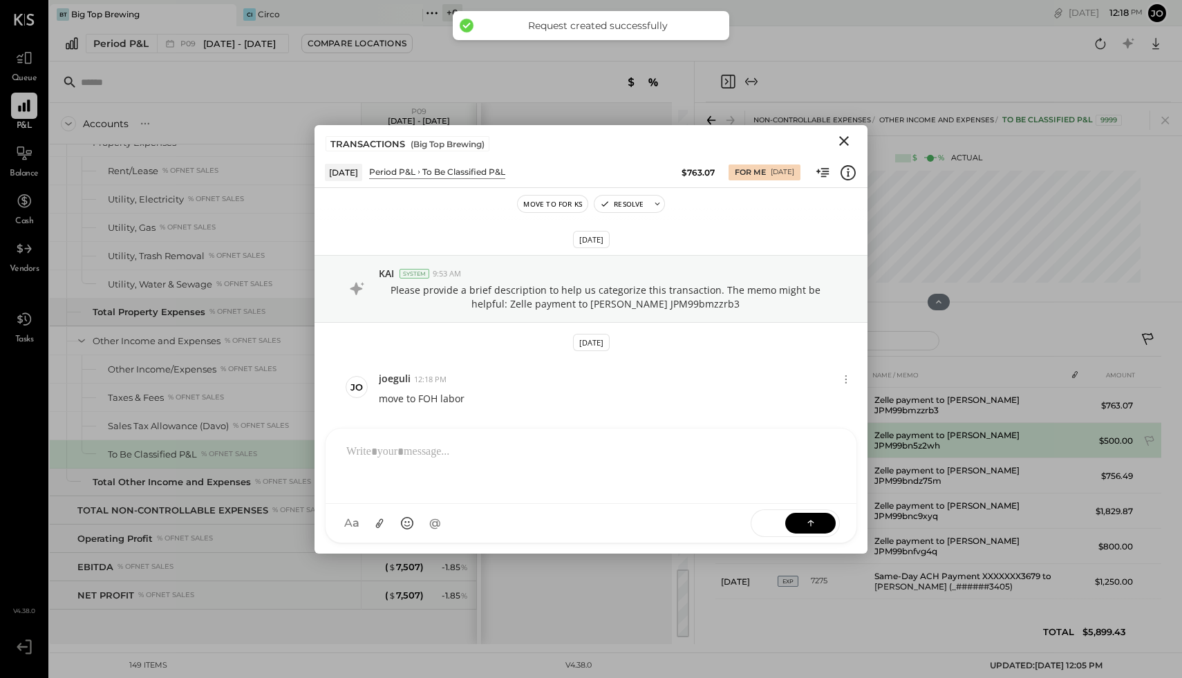
click at [829, 444] on td "Zelle payment to Raul JPM99bn5z2wh" at bounding box center [967, 440] width 197 height 35
click at [829, 438] on icon at bounding box center [1150, 442] width 14 height 14
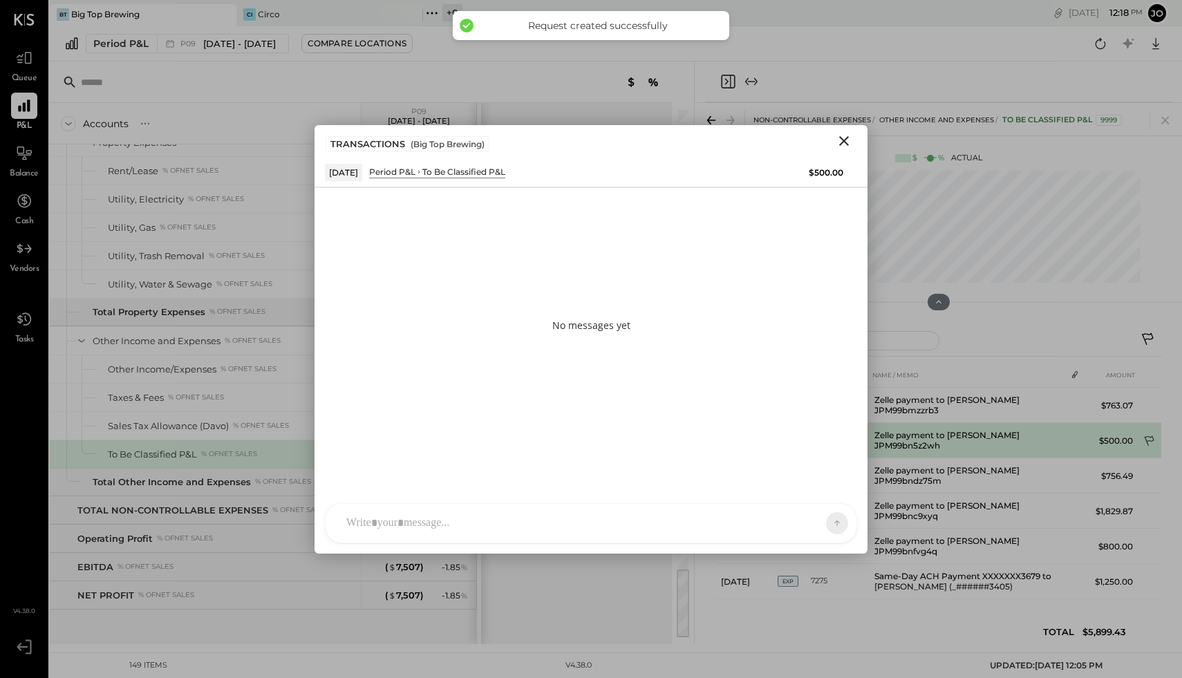
click at [829, 440] on icon at bounding box center [1150, 442] width 14 height 14
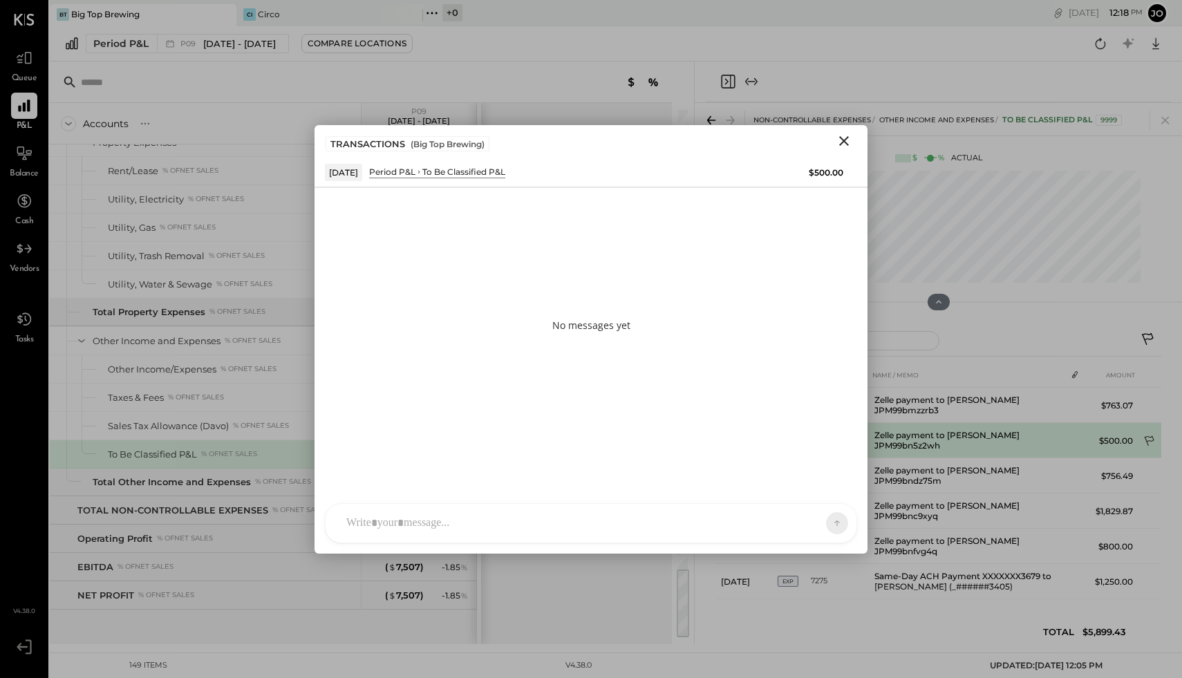
click at [829, 439] on icon at bounding box center [1150, 442] width 14 height 14
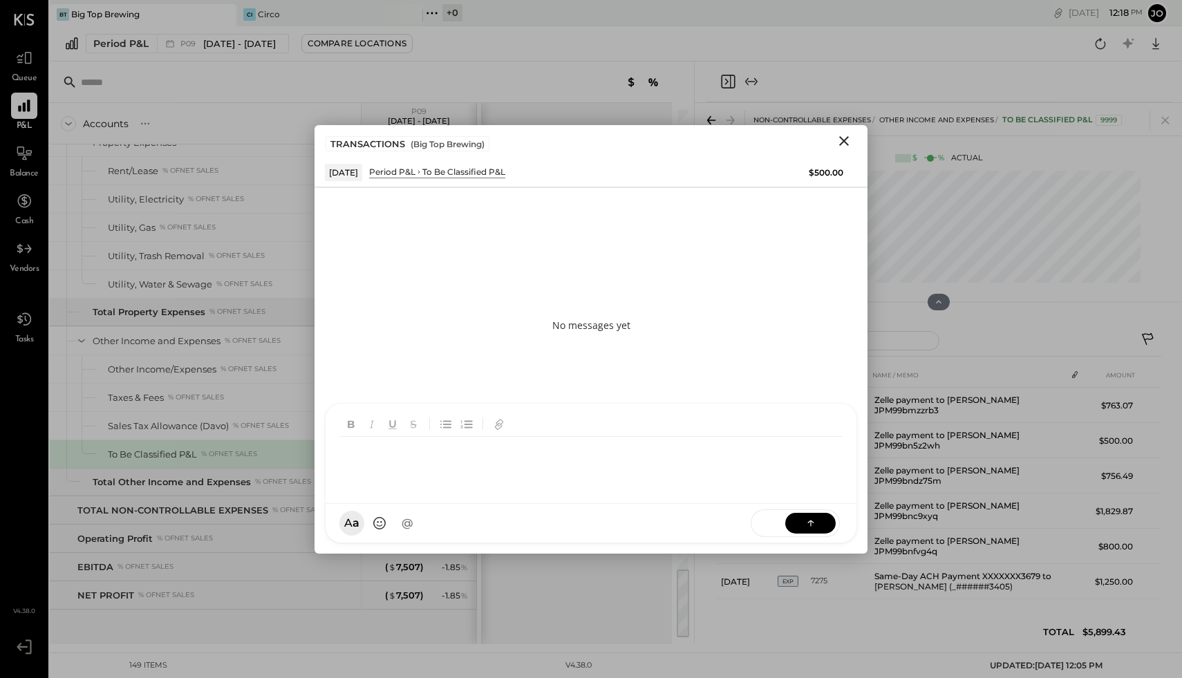
click at [500, 492] on div at bounding box center [592, 464] width 507 height 55
click at [420, 451] on div "**********" at bounding box center [590, 464] width 503 height 55
click at [802, 518] on button at bounding box center [810, 522] width 50 height 21
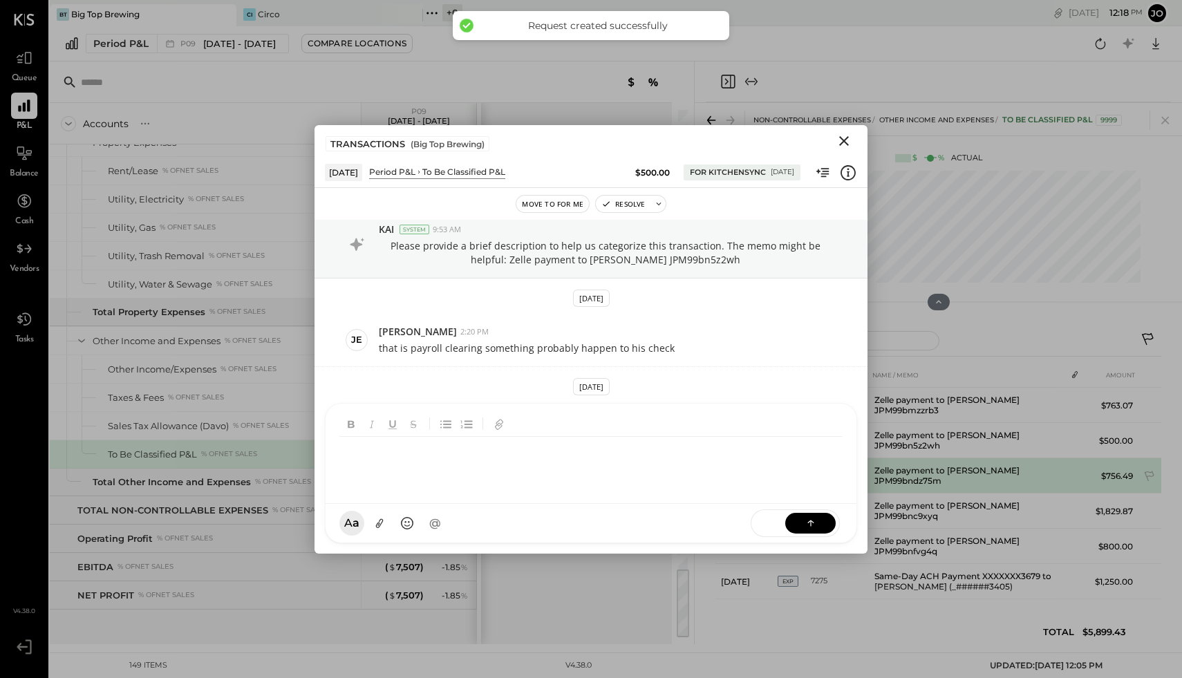
click at [829, 481] on td "Zelle payment to Leila Brown JPM99bndz75m" at bounding box center [967, 475] width 197 height 35
click at [829, 476] on icon at bounding box center [1150, 478] width 14 height 14
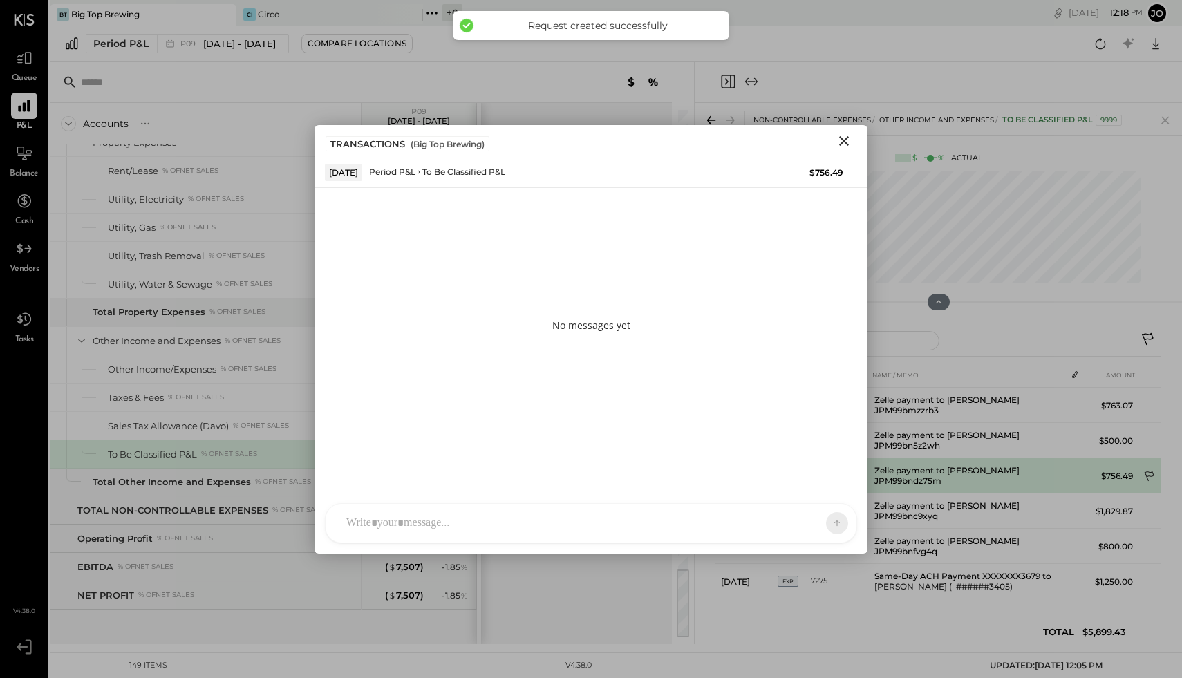
scroll to position [0, 0]
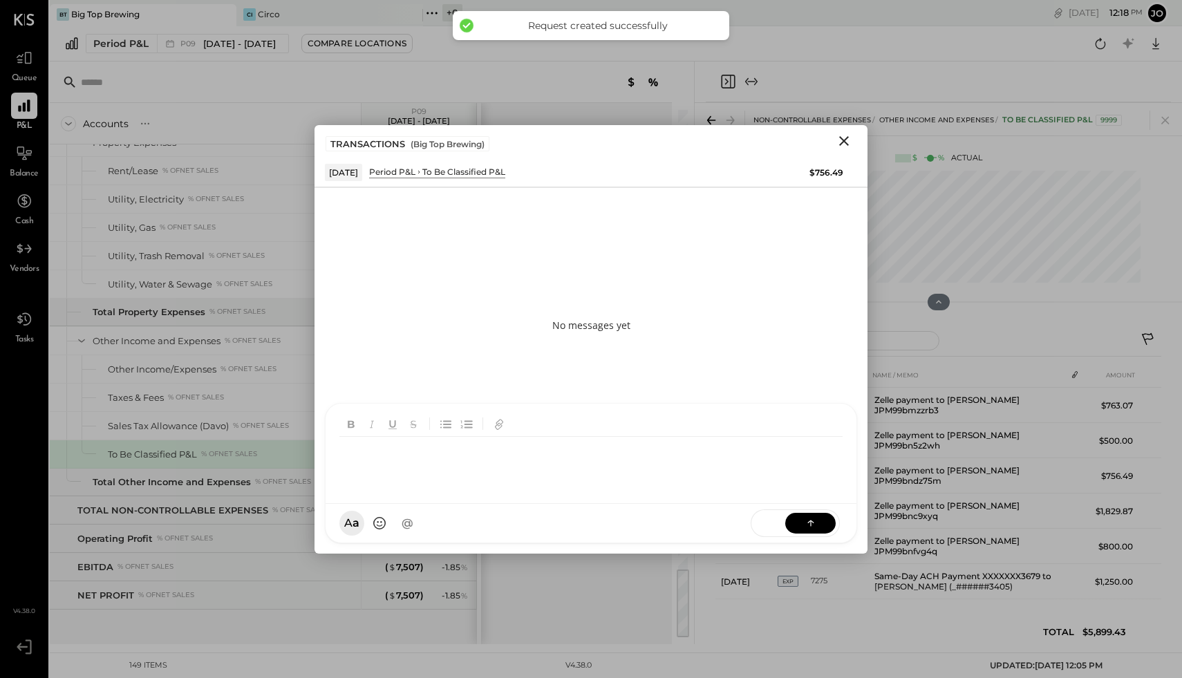
click at [423, 492] on div at bounding box center [592, 464] width 507 height 55
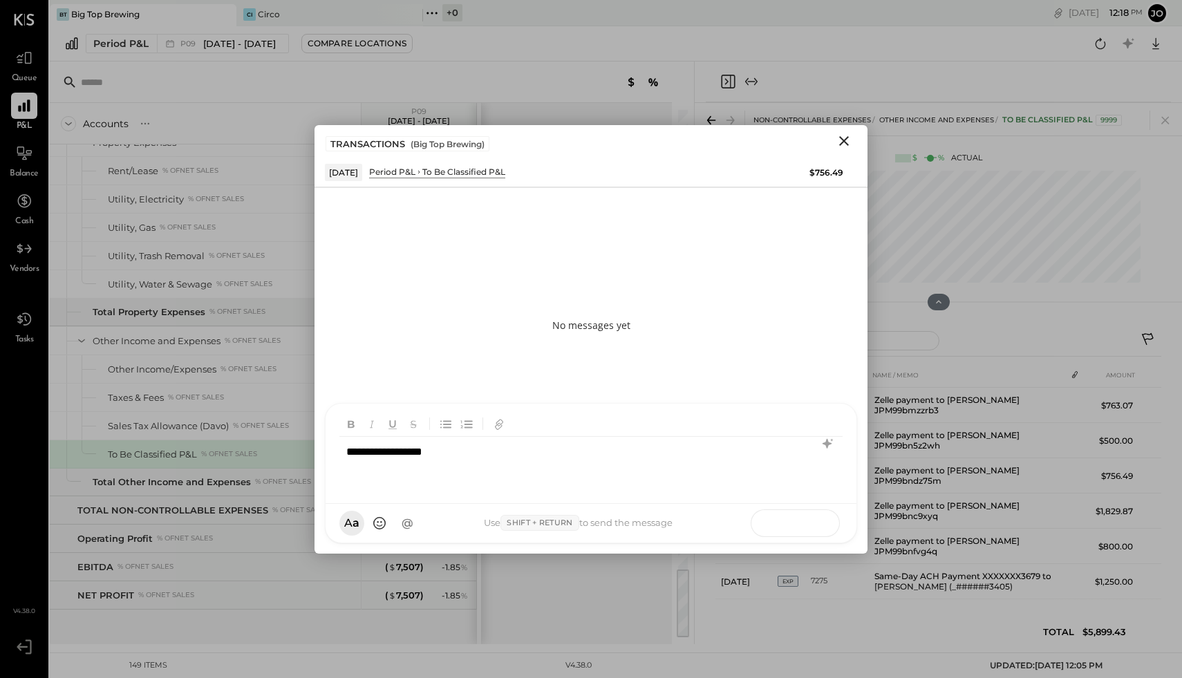
click at [816, 518] on icon at bounding box center [811, 523] width 14 height 14
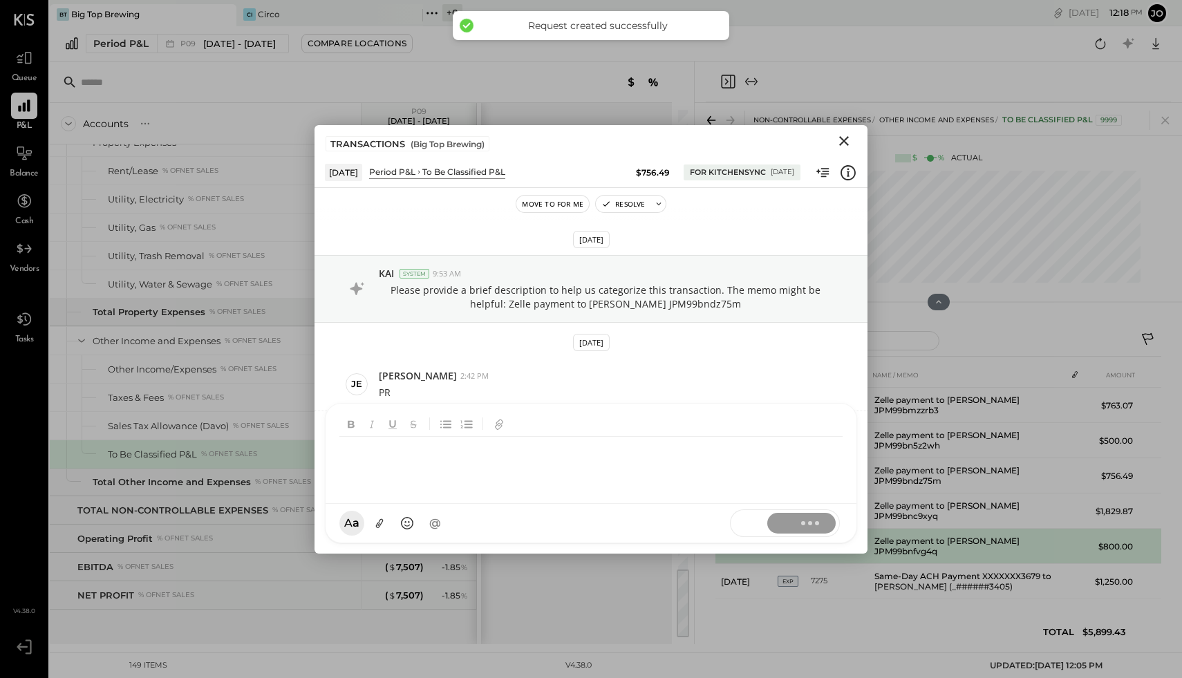
scroll to position [44, 0]
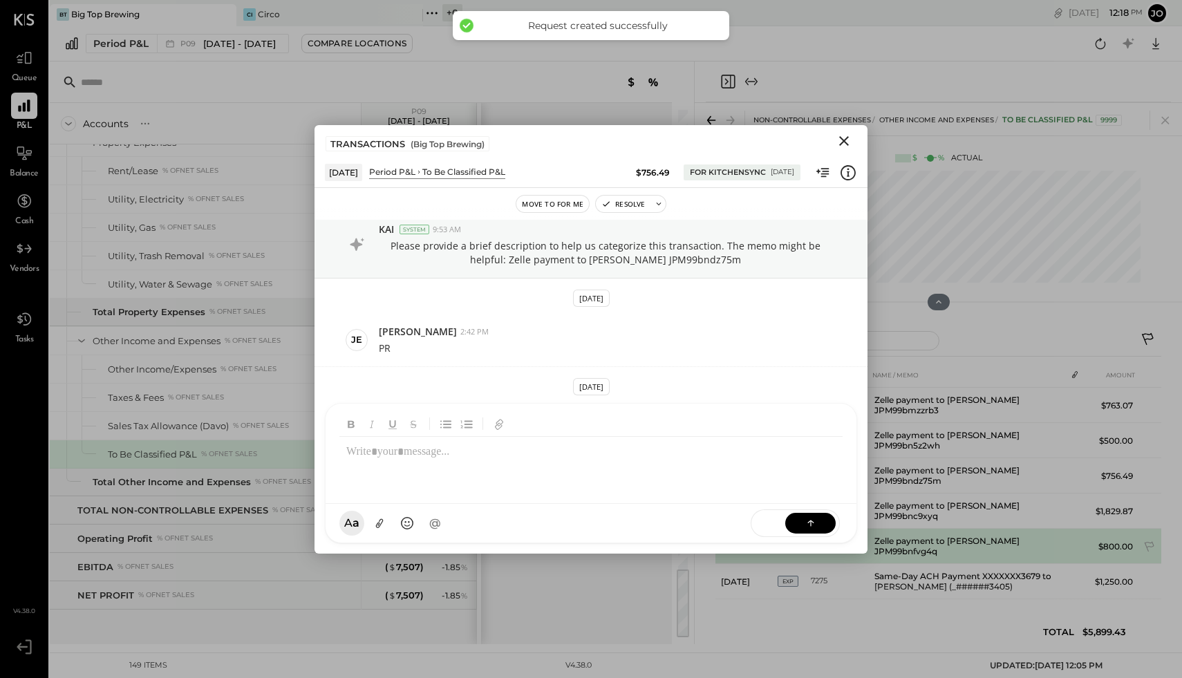
click at [829, 529] on td "Zelle payment to [PERSON_NAME] JPM99bnfvg4q" at bounding box center [967, 546] width 197 height 35
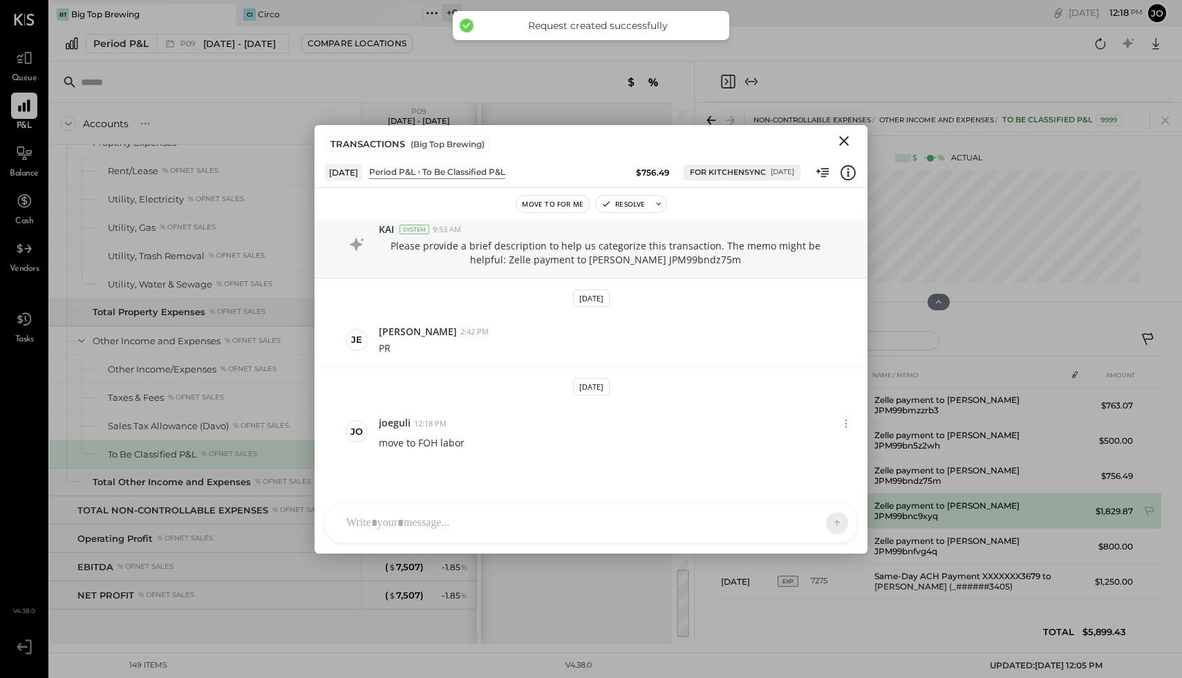
click at [829, 509] on td "Zelle payment to Raul JPM99bnc9xyq" at bounding box center [967, 511] width 197 height 35
click at [829, 138] on icon "Close" at bounding box center [844, 141] width 10 height 10
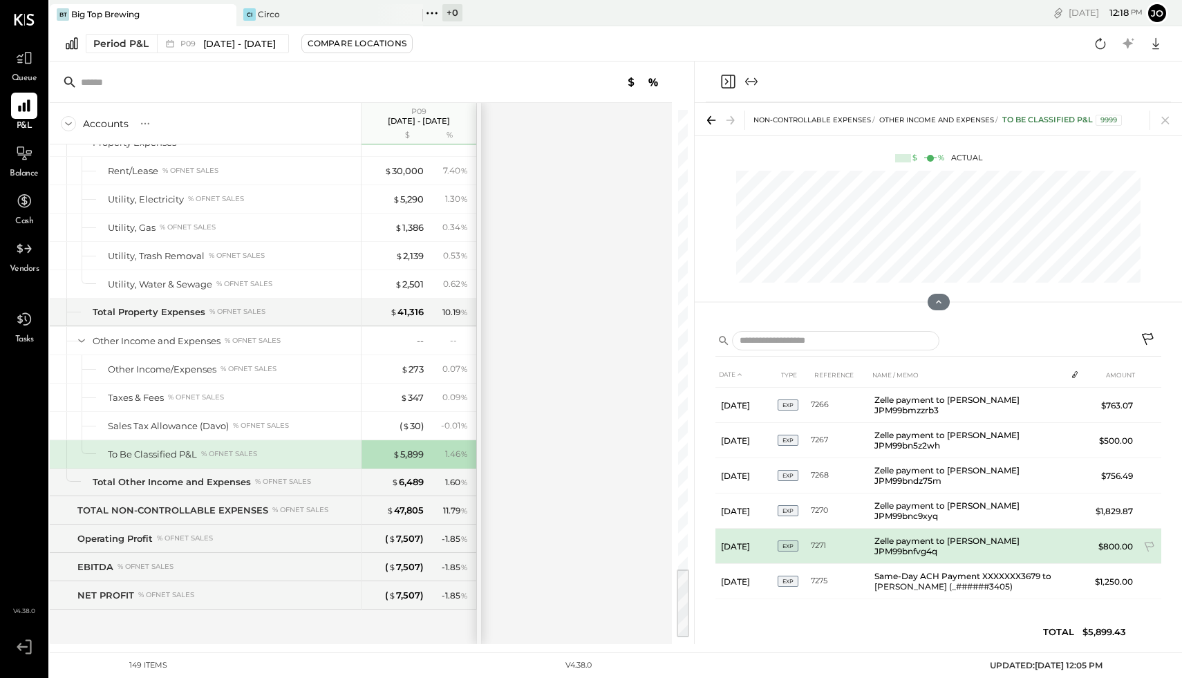
click at [829, 541] on td "Zelle payment to [PERSON_NAME] JPM99bnfvg4q" at bounding box center [967, 546] width 197 height 35
click at [829, 541] on icon at bounding box center [1150, 548] width 14 height 14
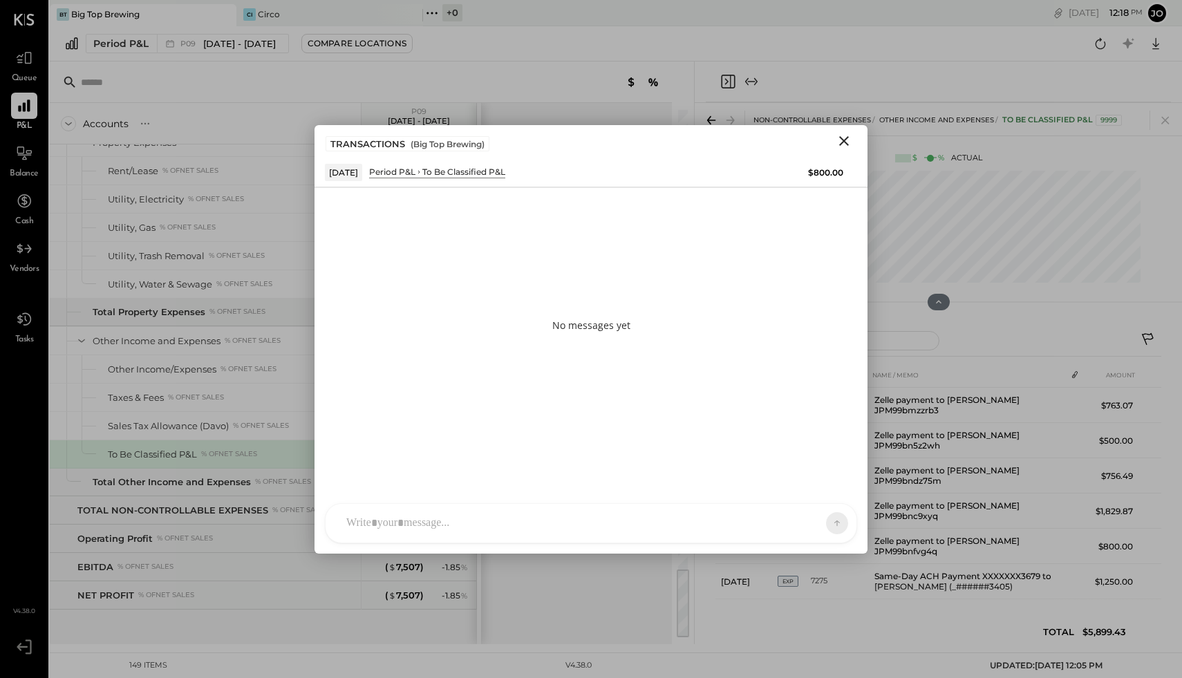
click at [455, 538] on div "AM Ali Mehdi J joeguli MA Mohammadsalkin Ansari J jessica Use Shift + Return to…" at bounding box center [591, 523] width 532 height 40
click at [823, 528] on button at bounding box center [810, 522] width 50 height 21
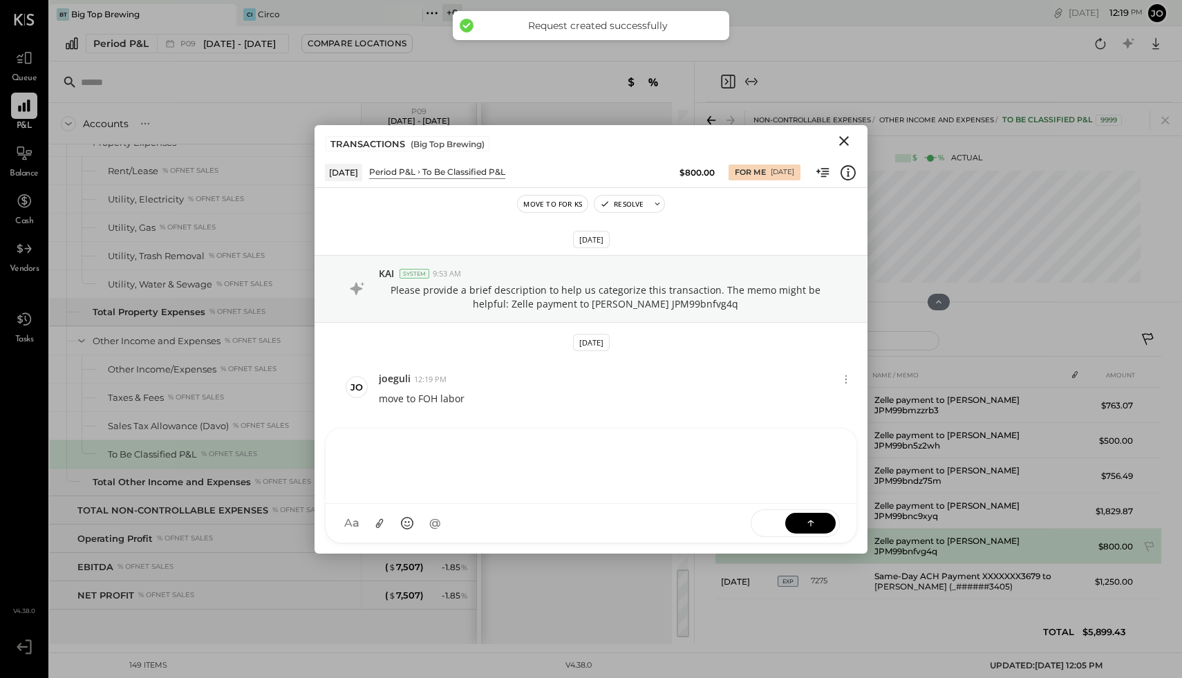
click at [829, 543] on td "Zelle payment to [PERSON_NAME] JPM99bnfvg4q" at bounding box center [967, 546] width 197 height 35
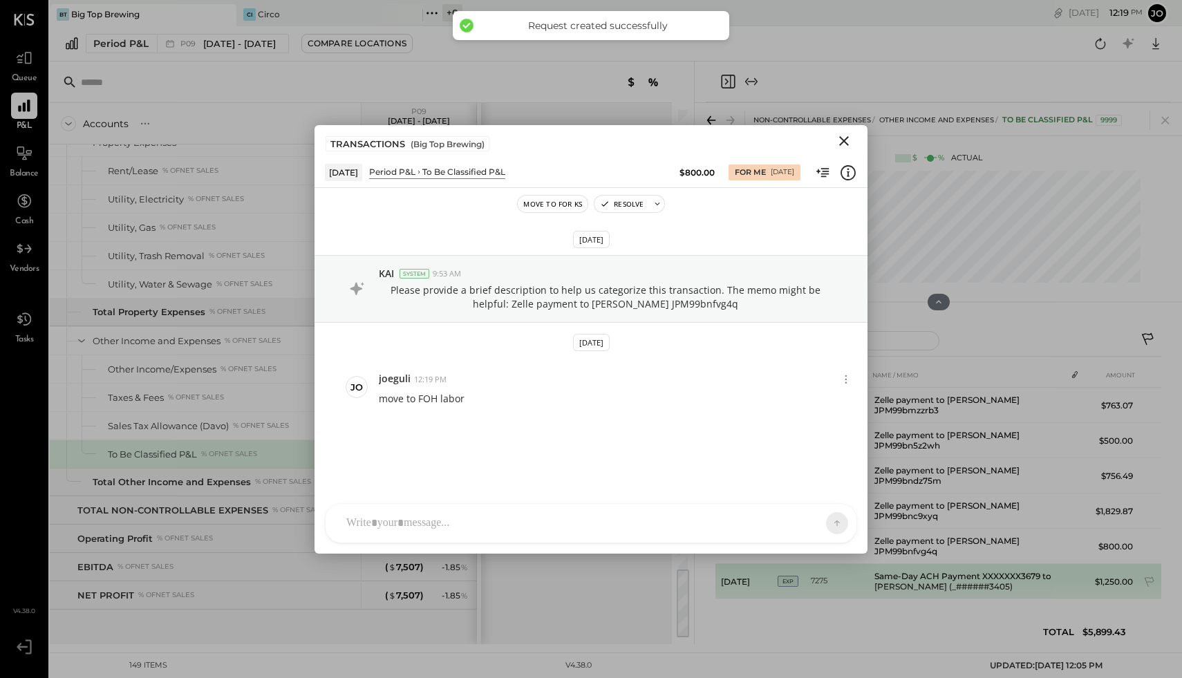
click at [829, 552] on td "Same-Day ACH Payment XXXXXXX3679 to [PERSON_NAME] (_######3405)" at bounding box center [967, 581] width 197 height 35
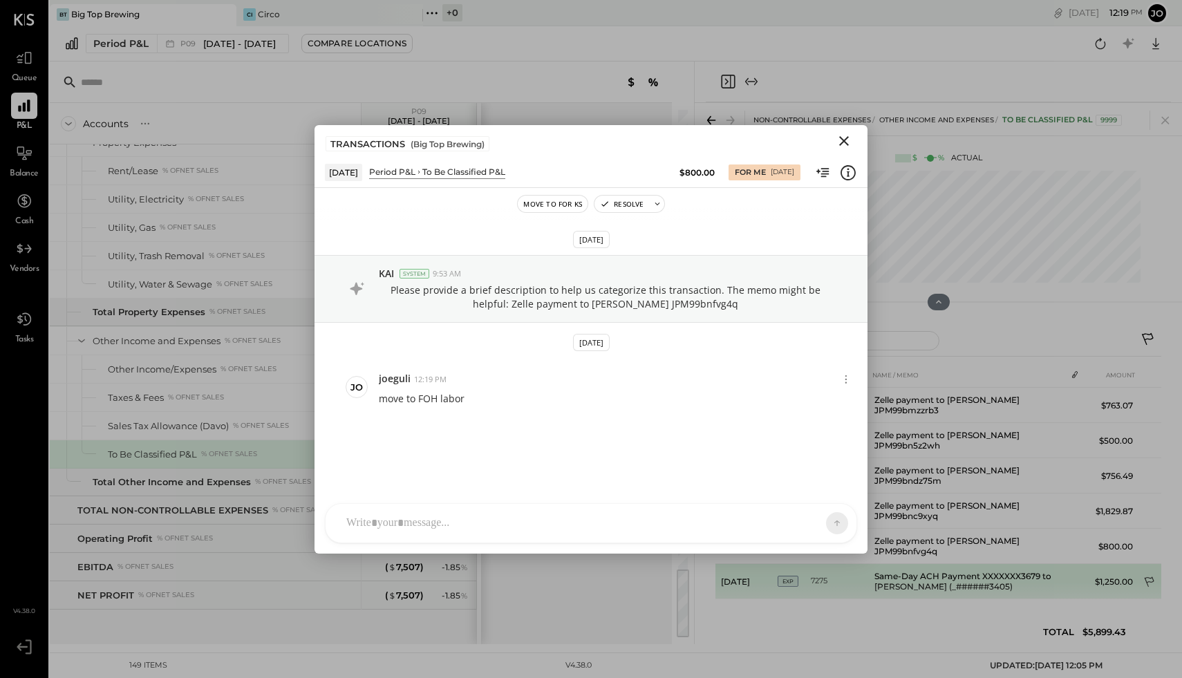
click at [829, 552] on td at bounding box center [1149, 583] width 23 height 26
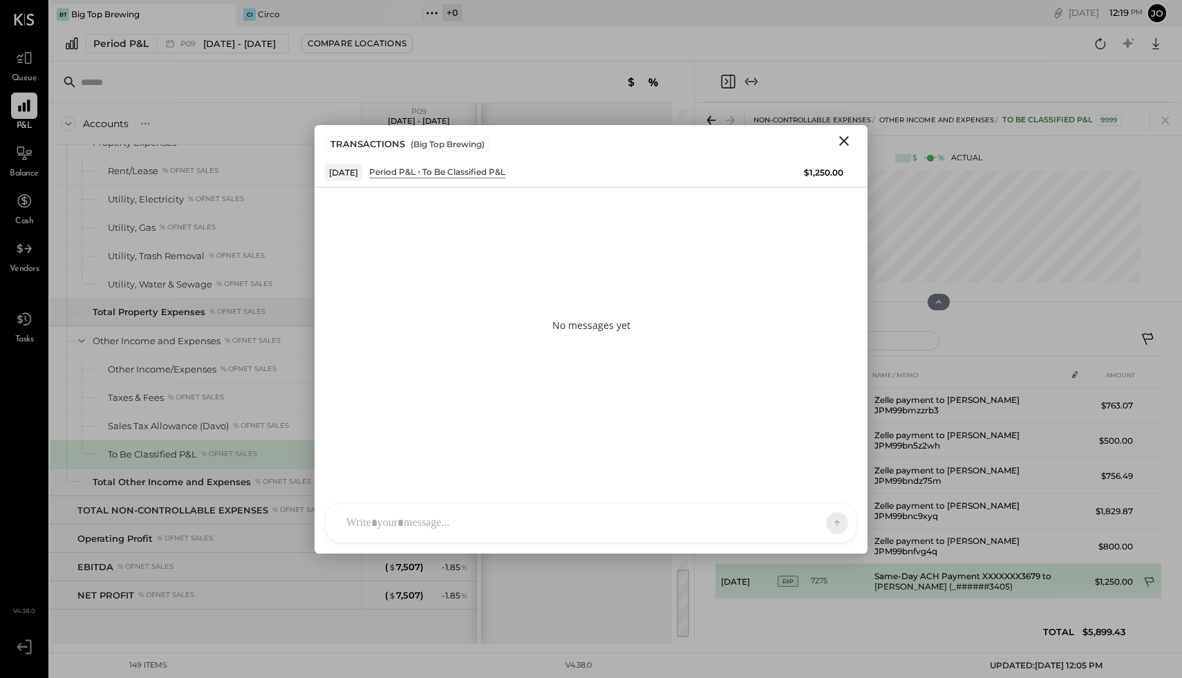
click at [829, 552] on icon at bounding box center [1150, 583] width 14 height 14
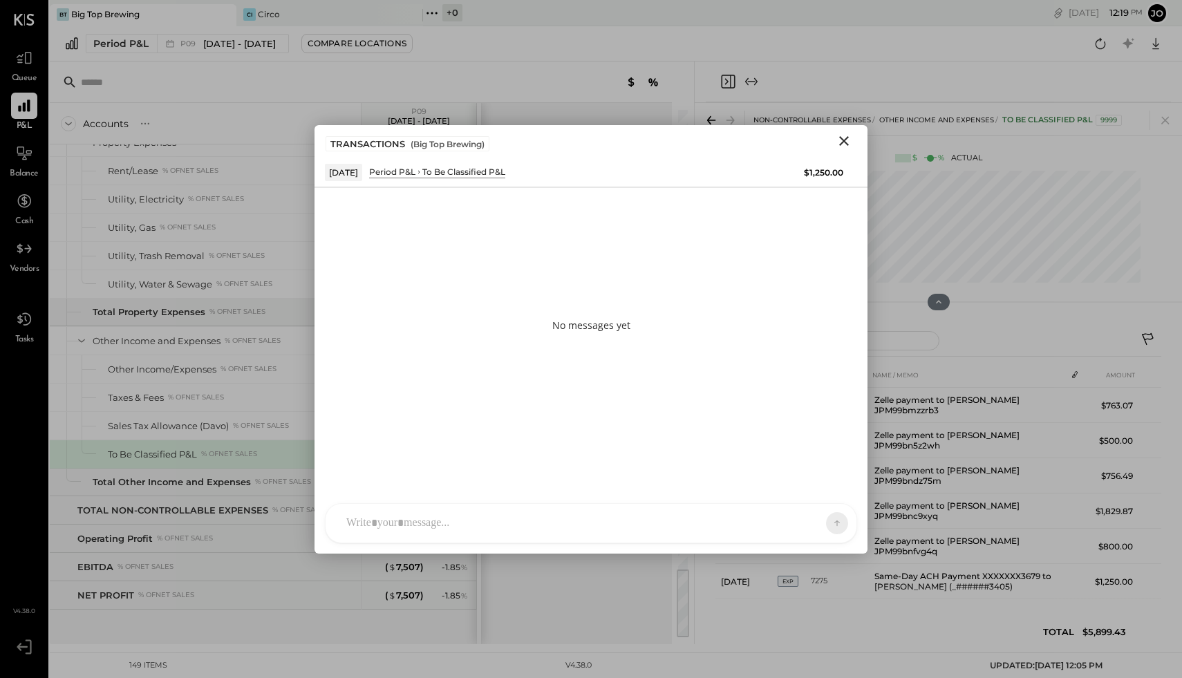
click at [678, 537] on div "AM Ali Mehdi J joeguli MA Mohammadsalkin Ansari J jessica Use Shift + Return to…" at bounding box center [591, 523] width 532 height 40
click at [811, 515] on button at bounding box center [810, 522] width 50 height 21
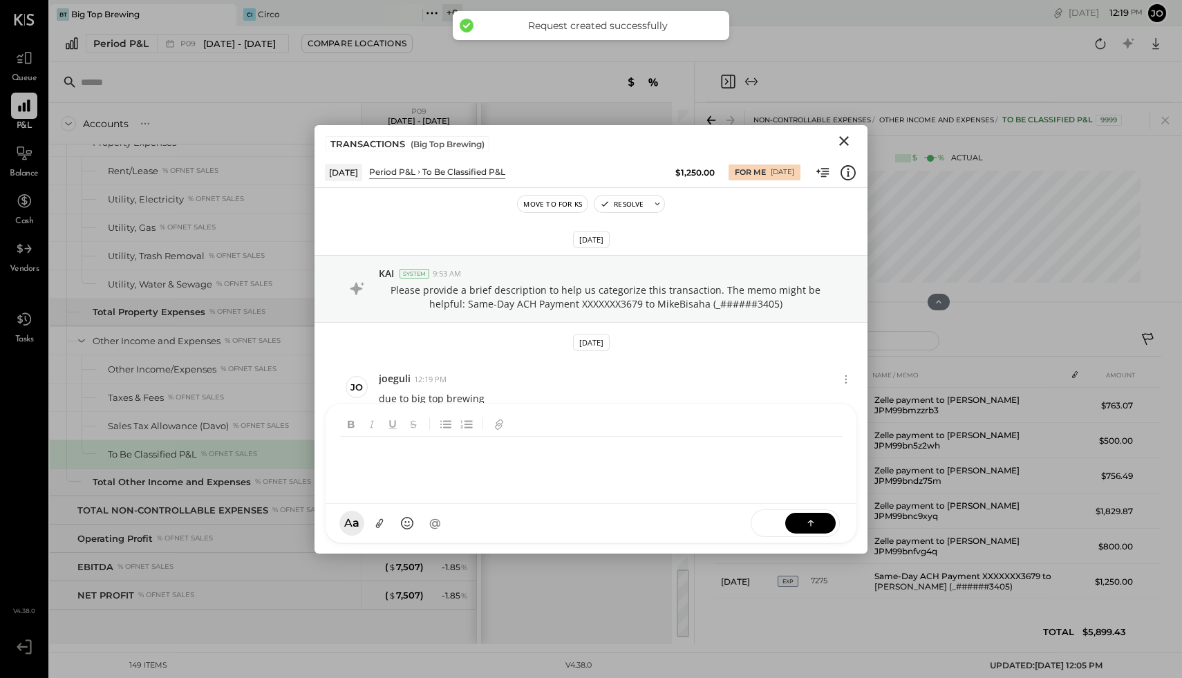
click at [829, 552] on div "DATE TYPE REFERENCE NAME / MEMO AMOUNT Sep 12, 25 EXP 7266 Zelle payment to Lau…" at bounding box center [938, 506] width 446 height 289
click at [829, 142] on icon "Close" at bounding box center [844, 141] width 17 height 17
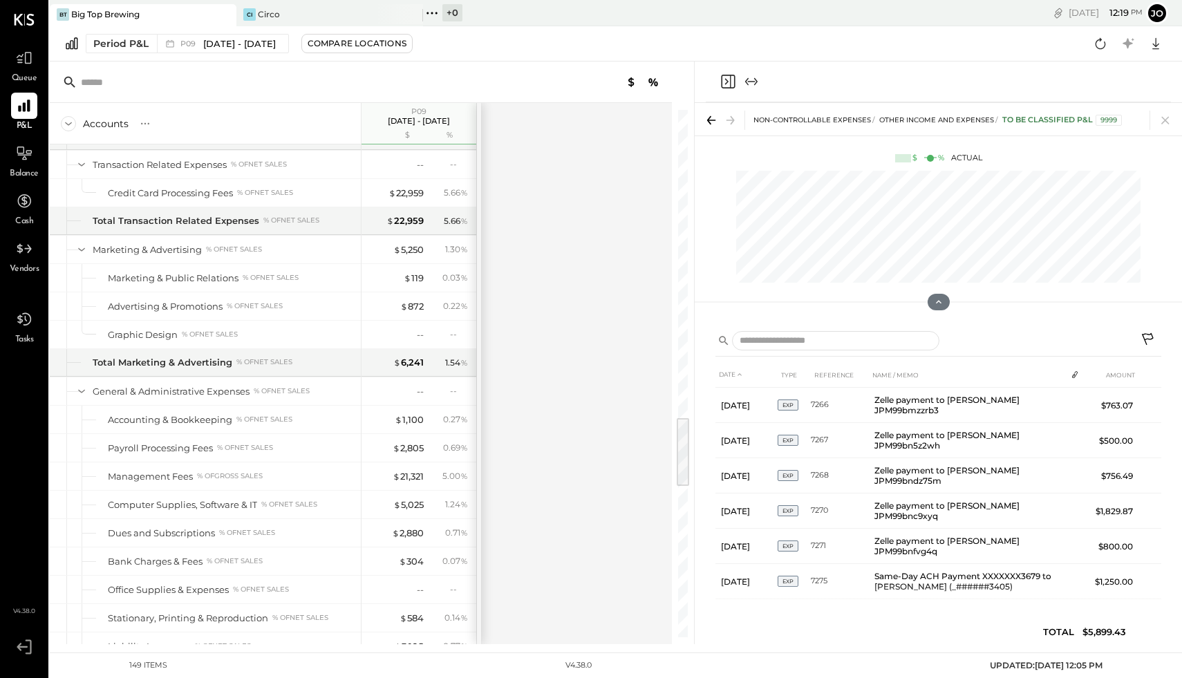
scroll to position [2171, 0]
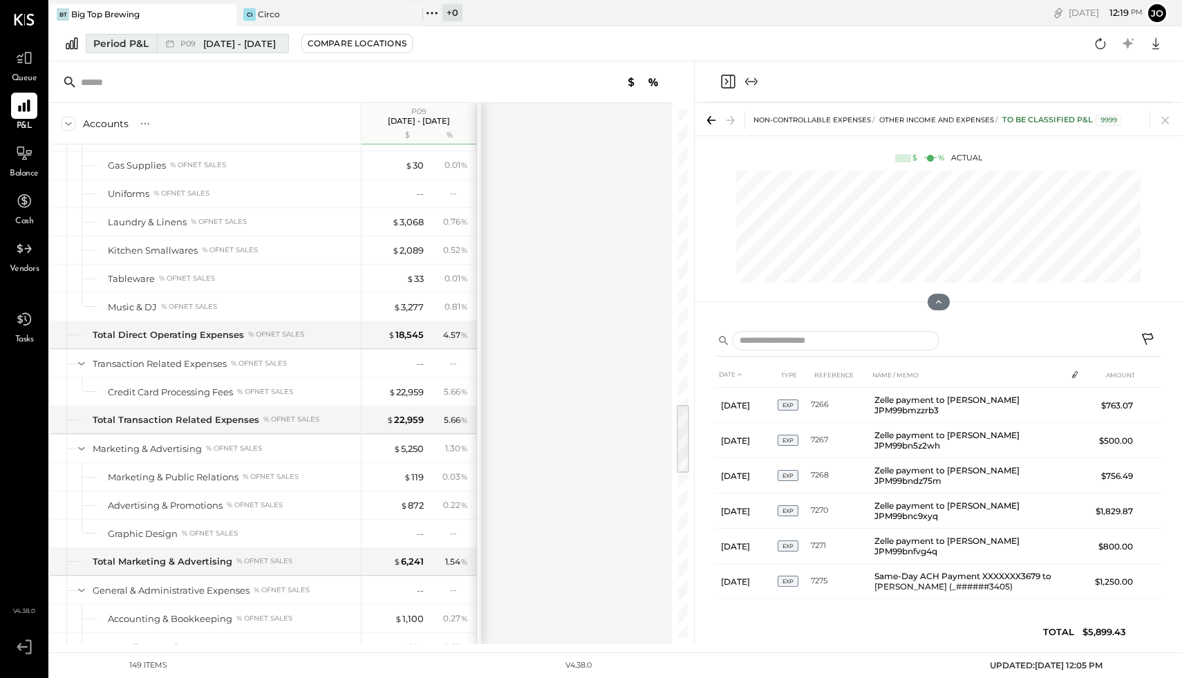
click at [203, 44] on span "[DATE] - [DATE]" at bounding box center [239, 43] width 73 height 13
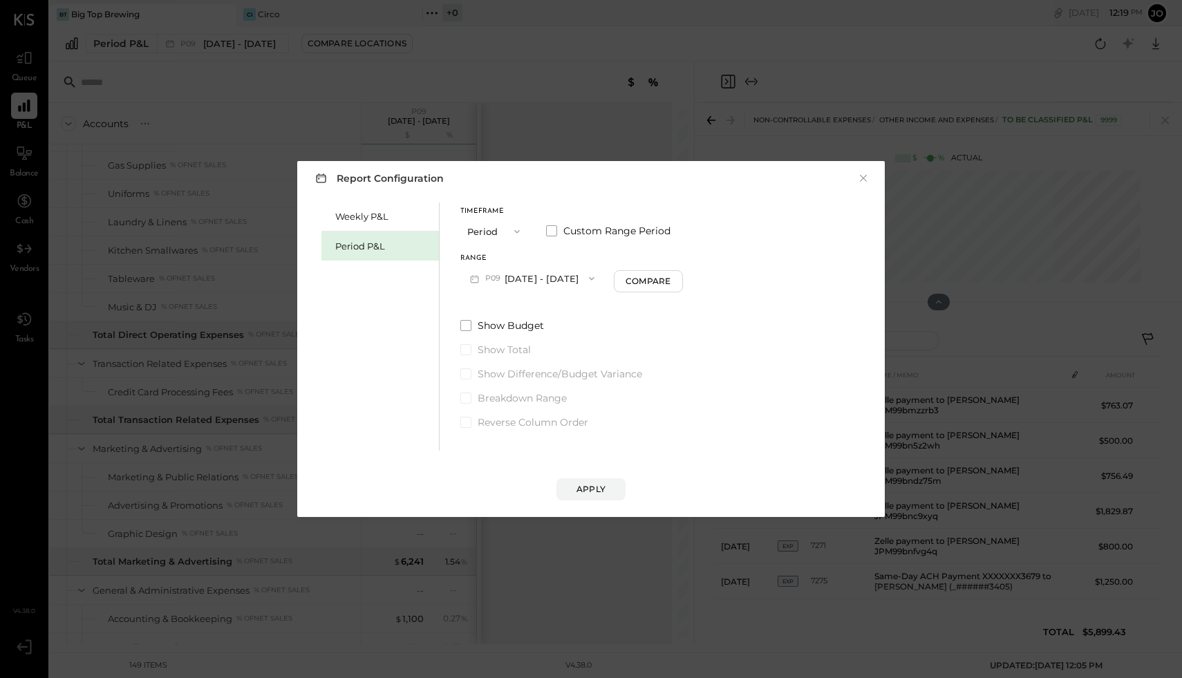
click at [487, 279] on span "P09" at bounding box center [494, 278] width 19 height 11
click at [514, 348] on div "P08 Jul 30 - Aug 26, 2025" at bounding box center [540, 338] width 158 height 29
click at [575, 483] on button "Apply" at bounding box center [590, 489] width 69 height 22
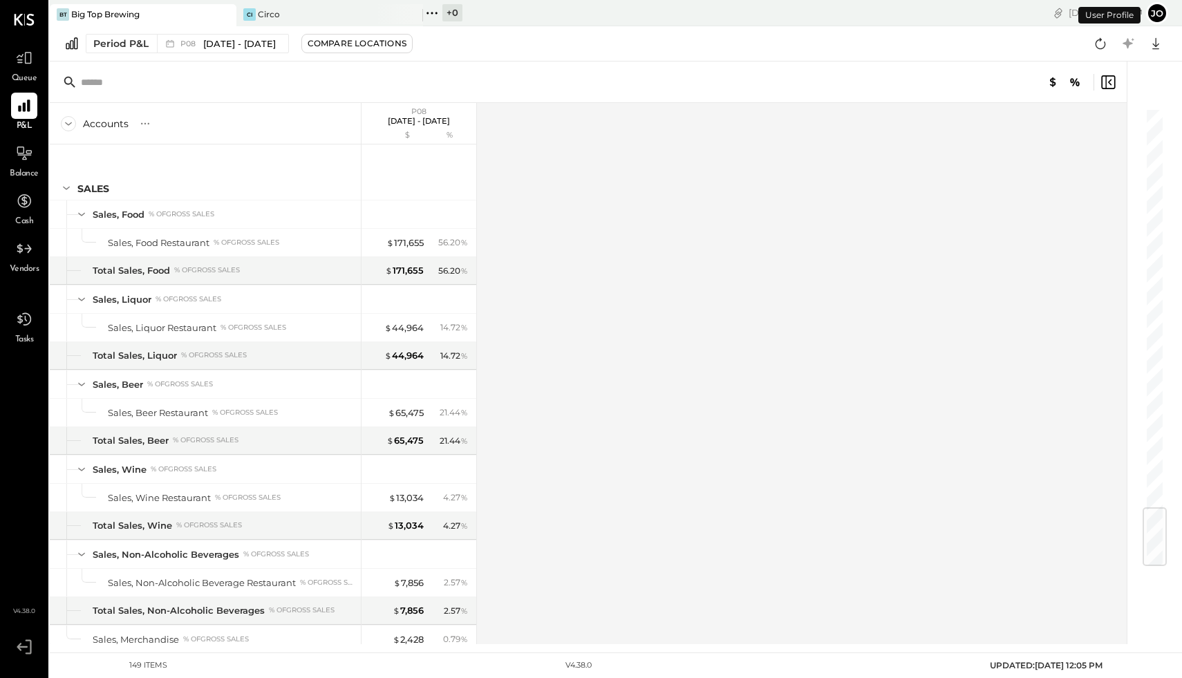
scroll to position [3384, 0]
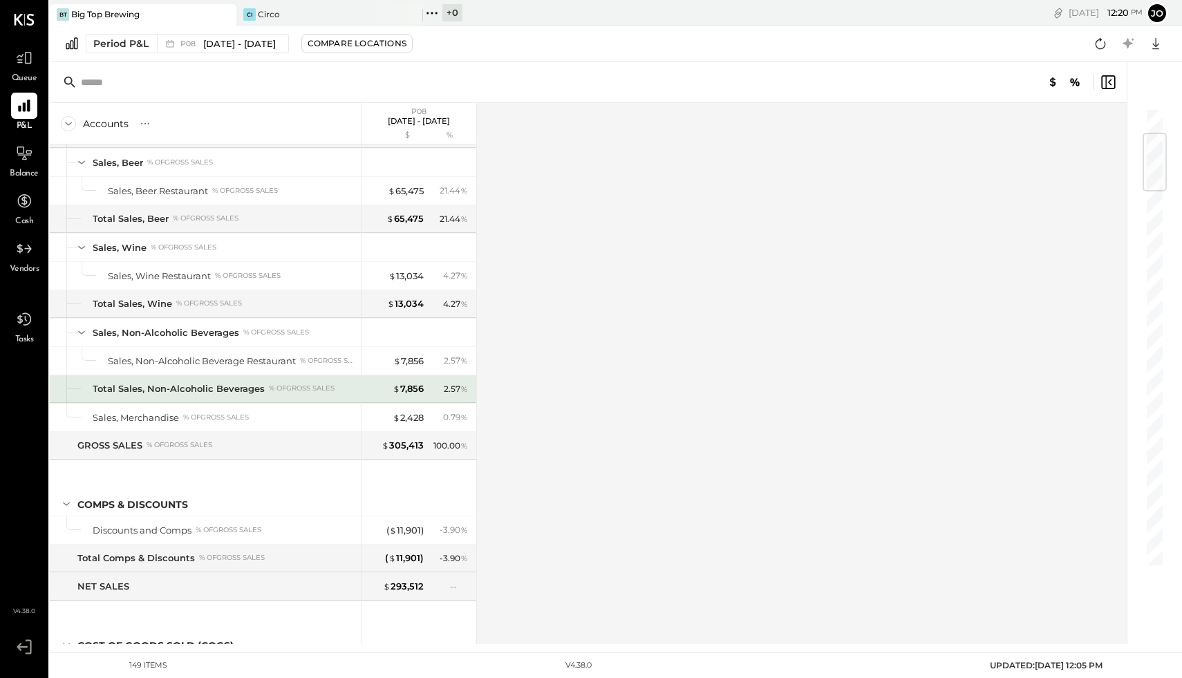
scroll to position [225, 0]
